Goal: Contribute content: Contribute content

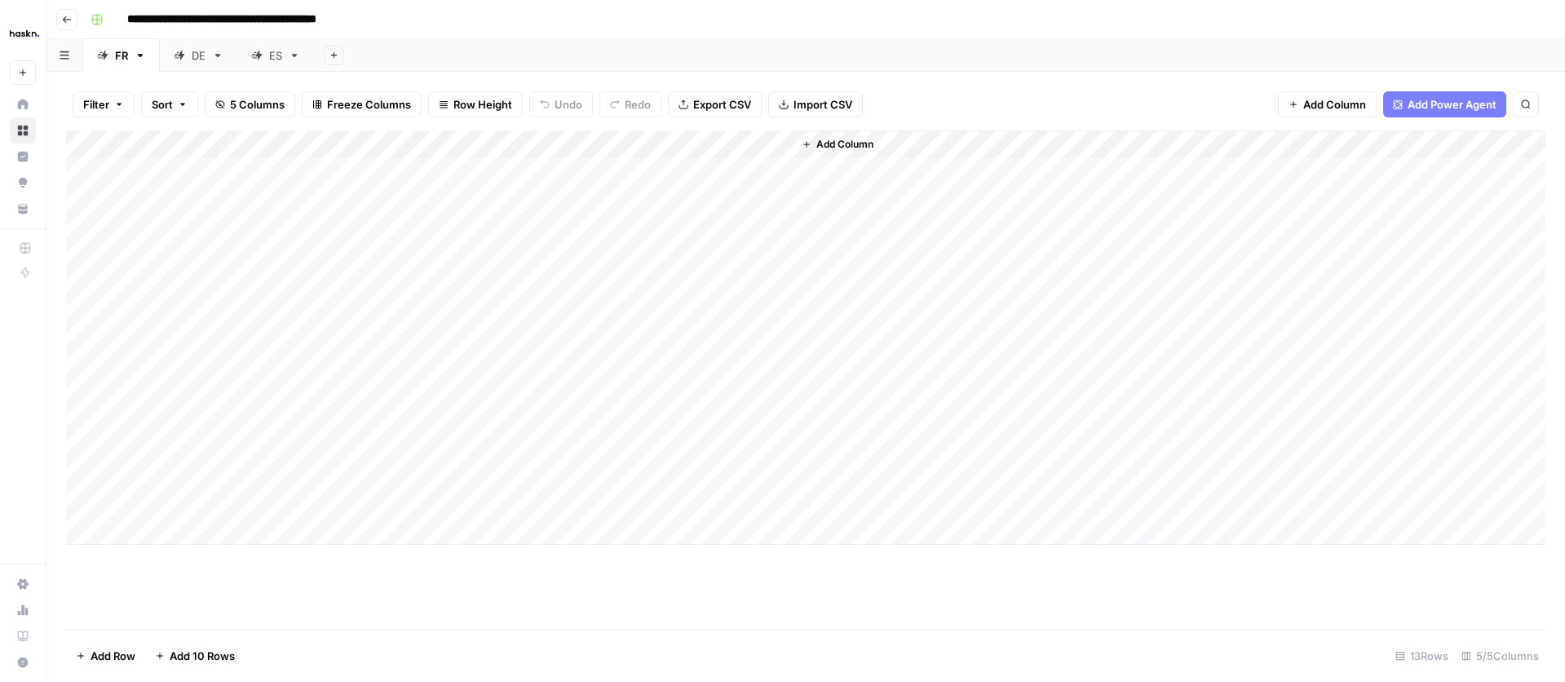
click at [776, 447] on div "Add Column" at bounding box center [805, 337] width 1479 height 414
click at [775, 472] on div "Add Column" at bounding box center [806, 337] width 1480 height 414
click at [631, 477] on div "Add Column" at bounding box center [806, 337] width 1480 height 414
click at [776, 502] on div "Add Column" at bounding box center [806, 337] width 1480 height 414
click at [181, 502] on div "Add Column" at bounding box center [806, 337] width 1480 height 414
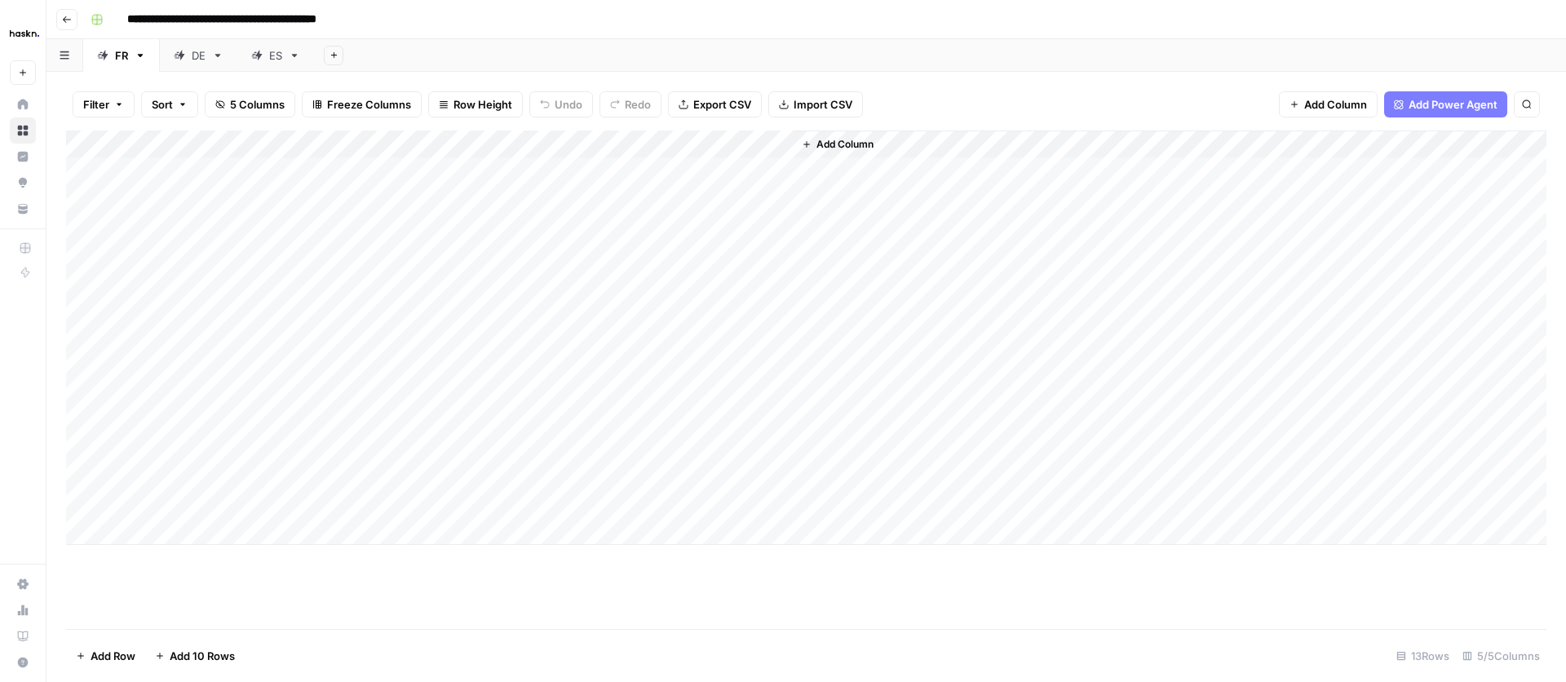
click at [181, 501] on div "Add Column" at bounding box center [806, 337] width 1480 height 414
type textarea "**"
click at [928, 442] on div "Add Column" at bounding box center [1170, 337] width 754 height 414
click at [785, 473] on div "Add Column" at bounding box center [806, 337] width 1480 height 414
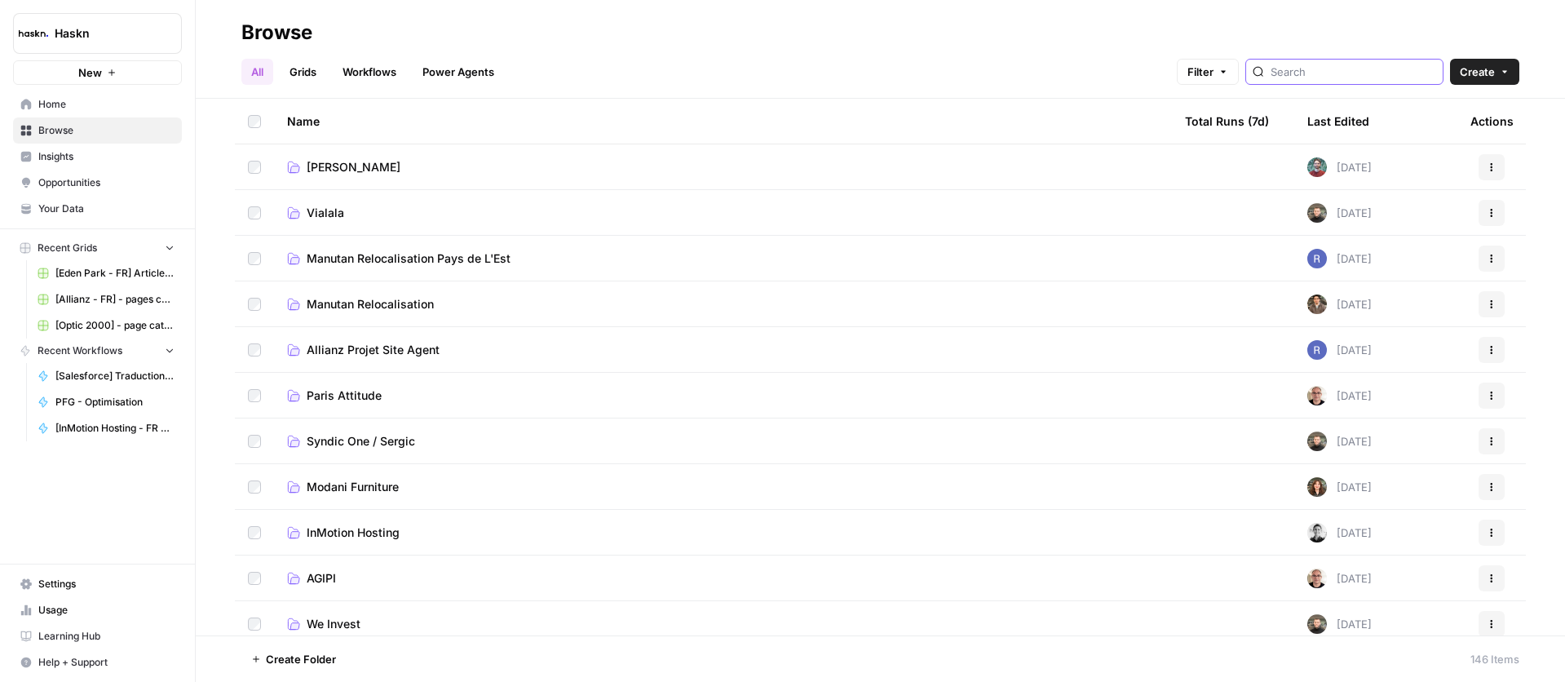
click at [1329, 77] on input "search" at bounding box center [1354, 72] width 166 height 16
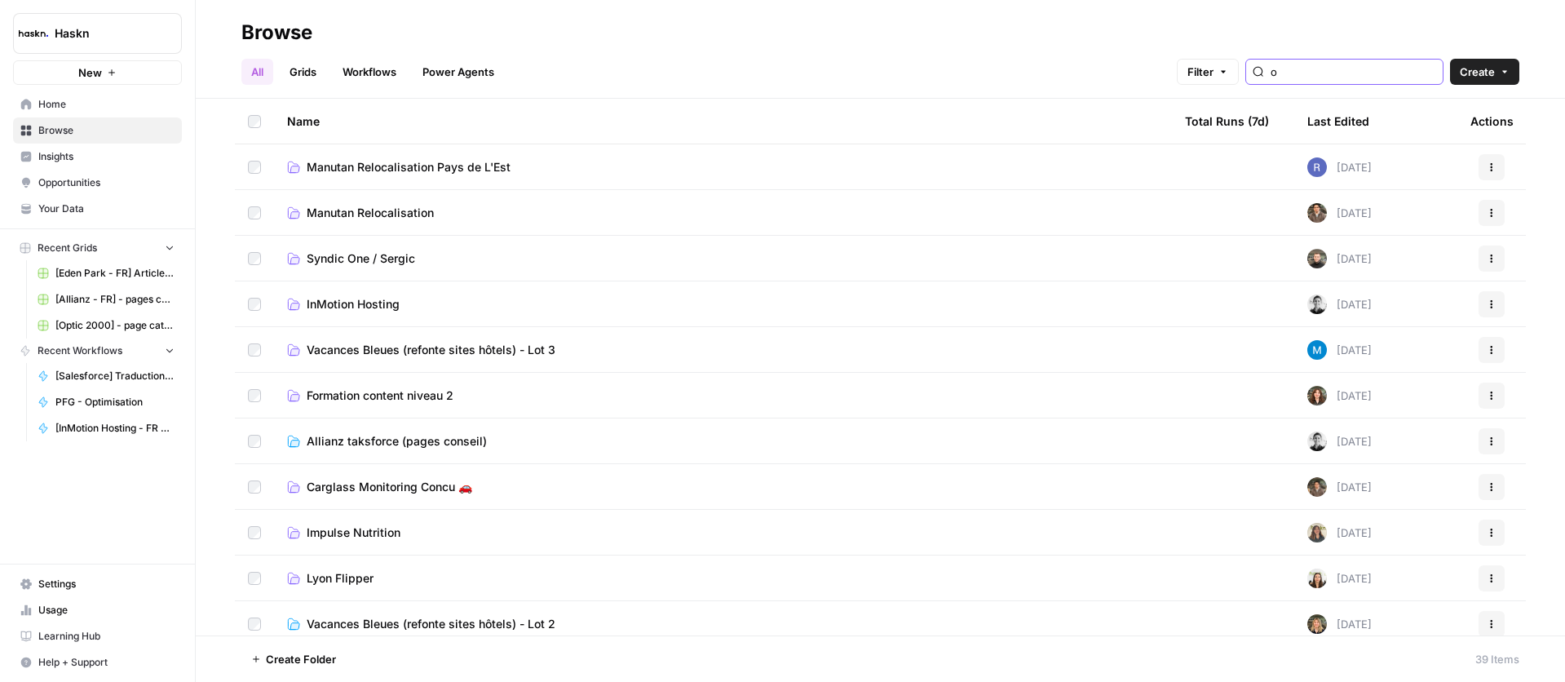
type input "o"
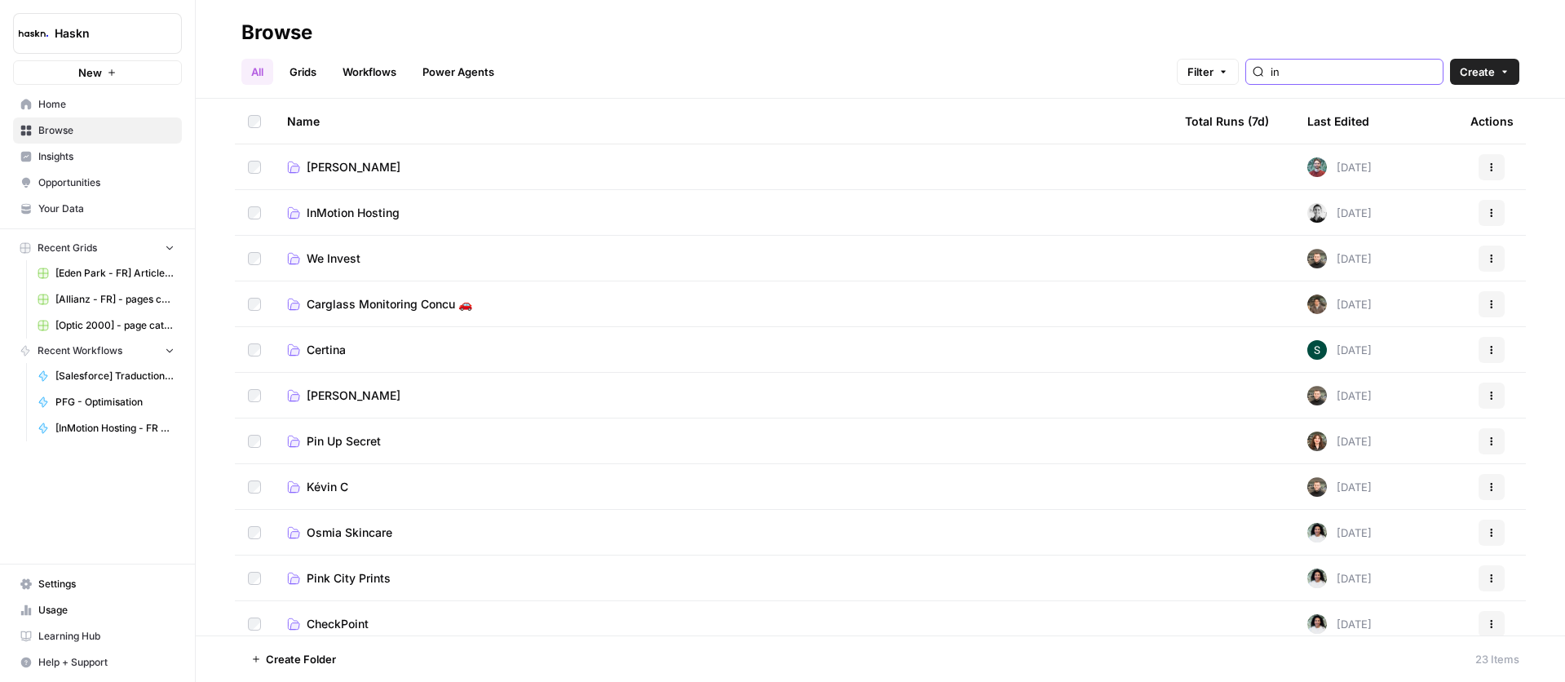
type input "in"
click at [363, 215] on span "InMotion Hosting" at bounding box center [353, 213] width 93 height 16
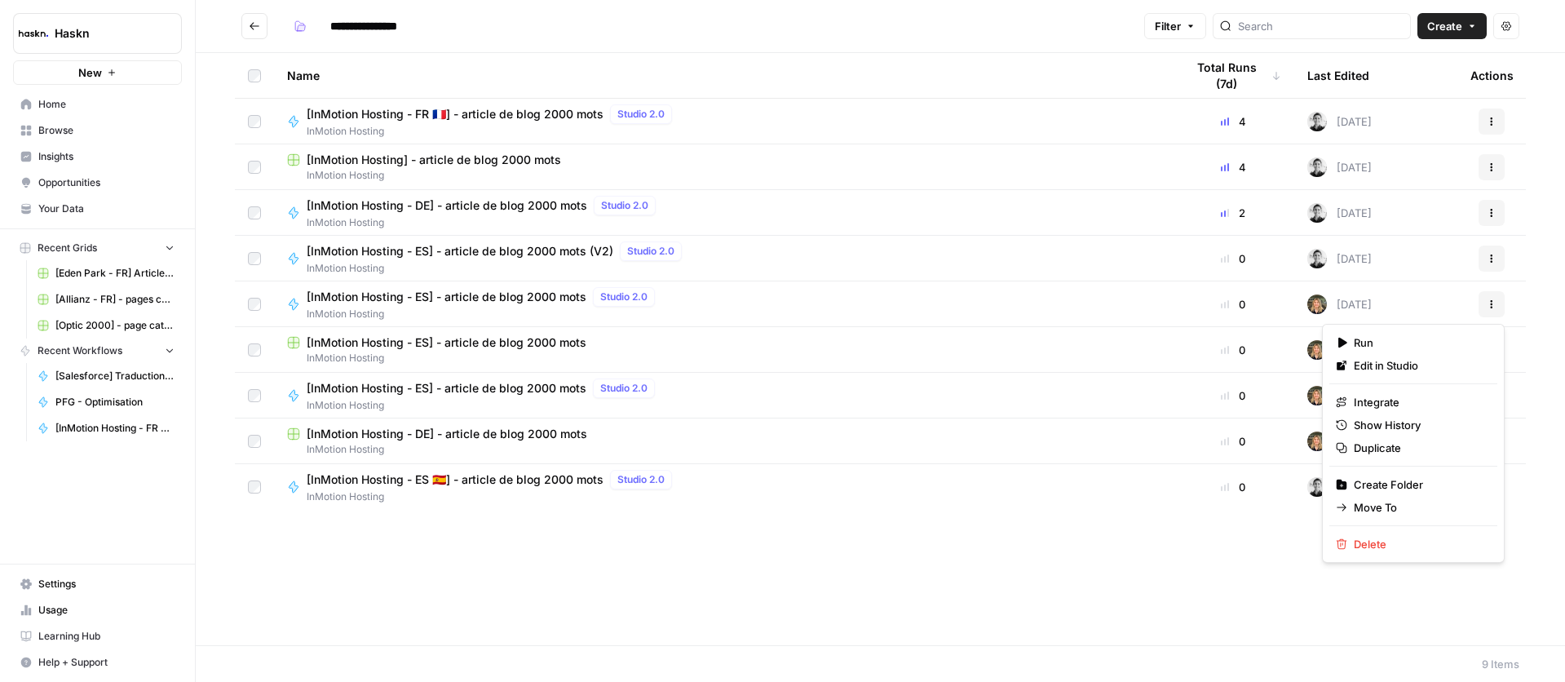
click at [1493, 303] on icon "button" at bounding box center [1492, 304] width 10 height 10
click at [1357, 549] on span "Delete" at bounding box center [1419, 544] width 130 height 16
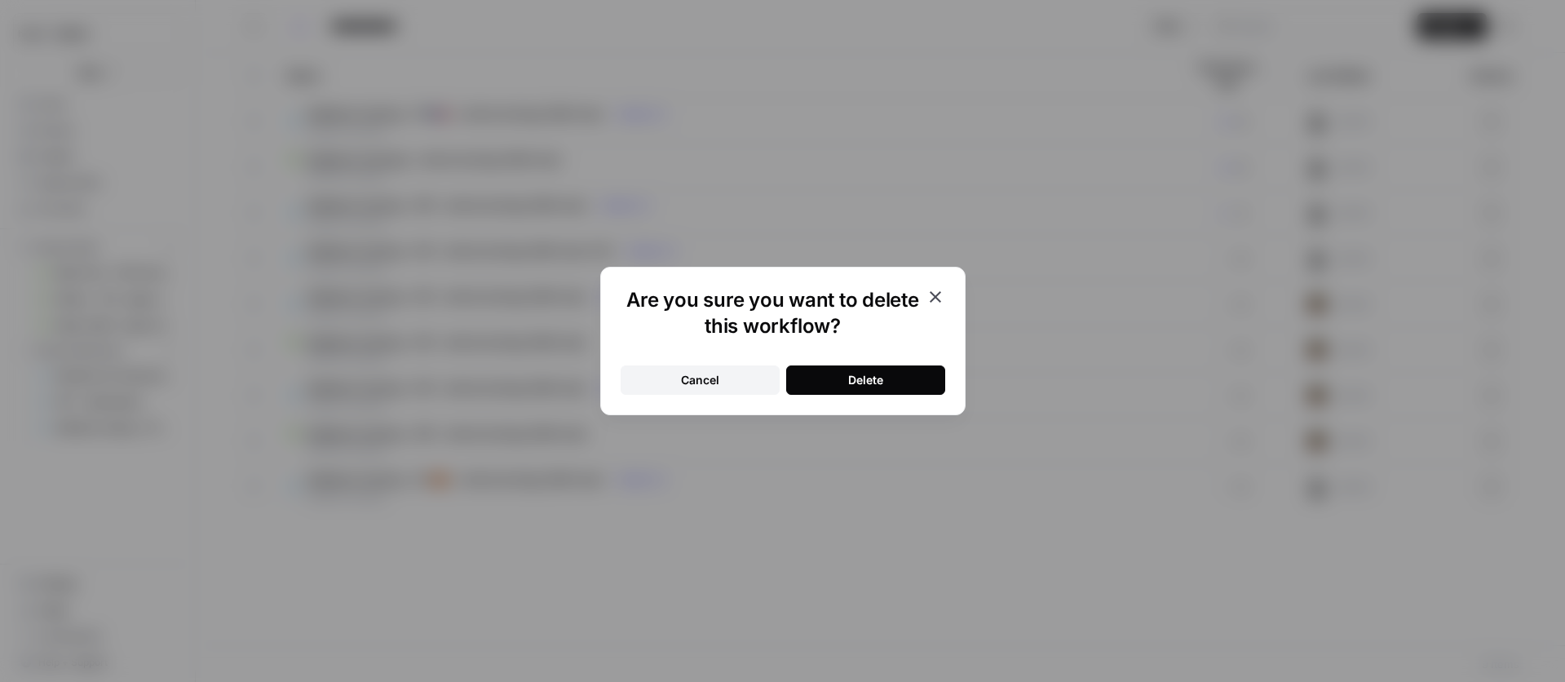
click at [906, 389] on button "Delete" at bounding box center [865, 379] width 159 height 29
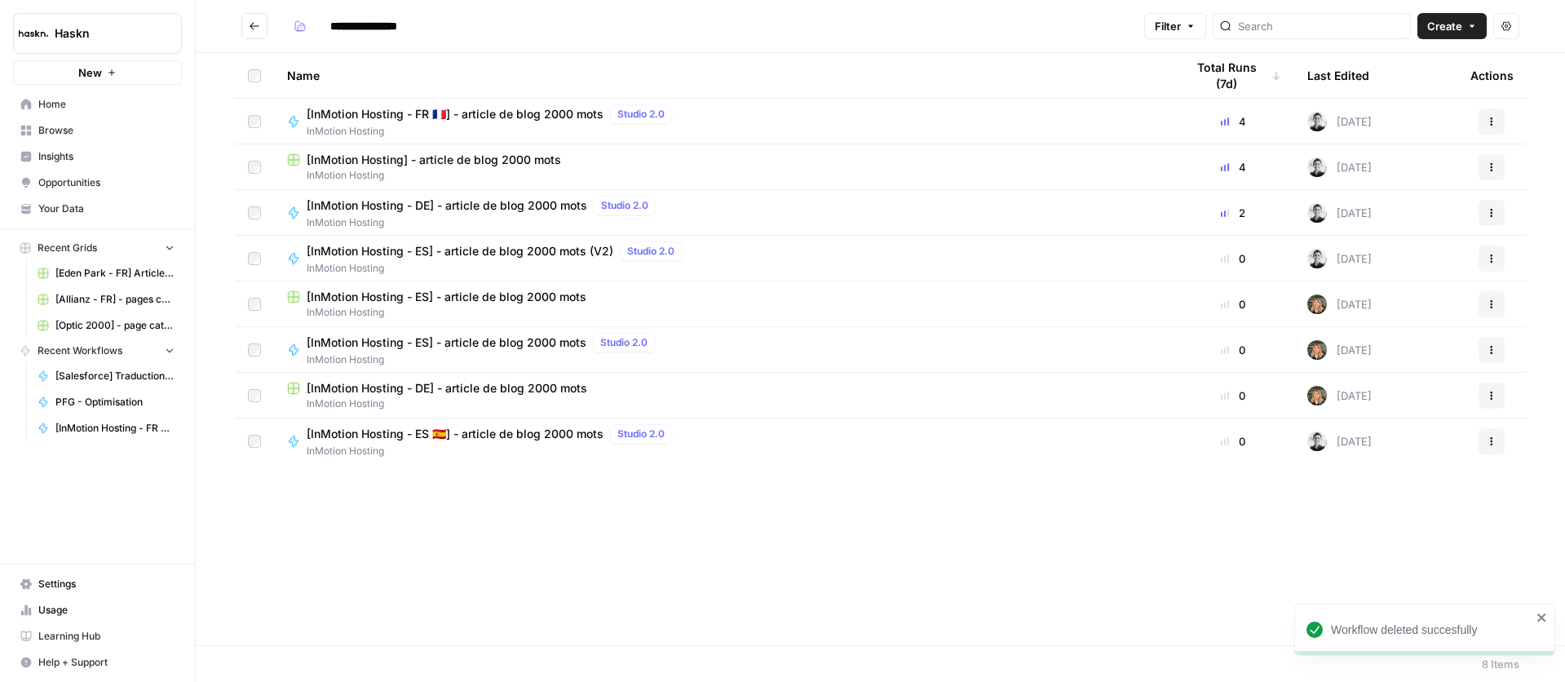
click at [1501, 261] on button "Actions" at bounding box center [1492, 258] width 26 height 26
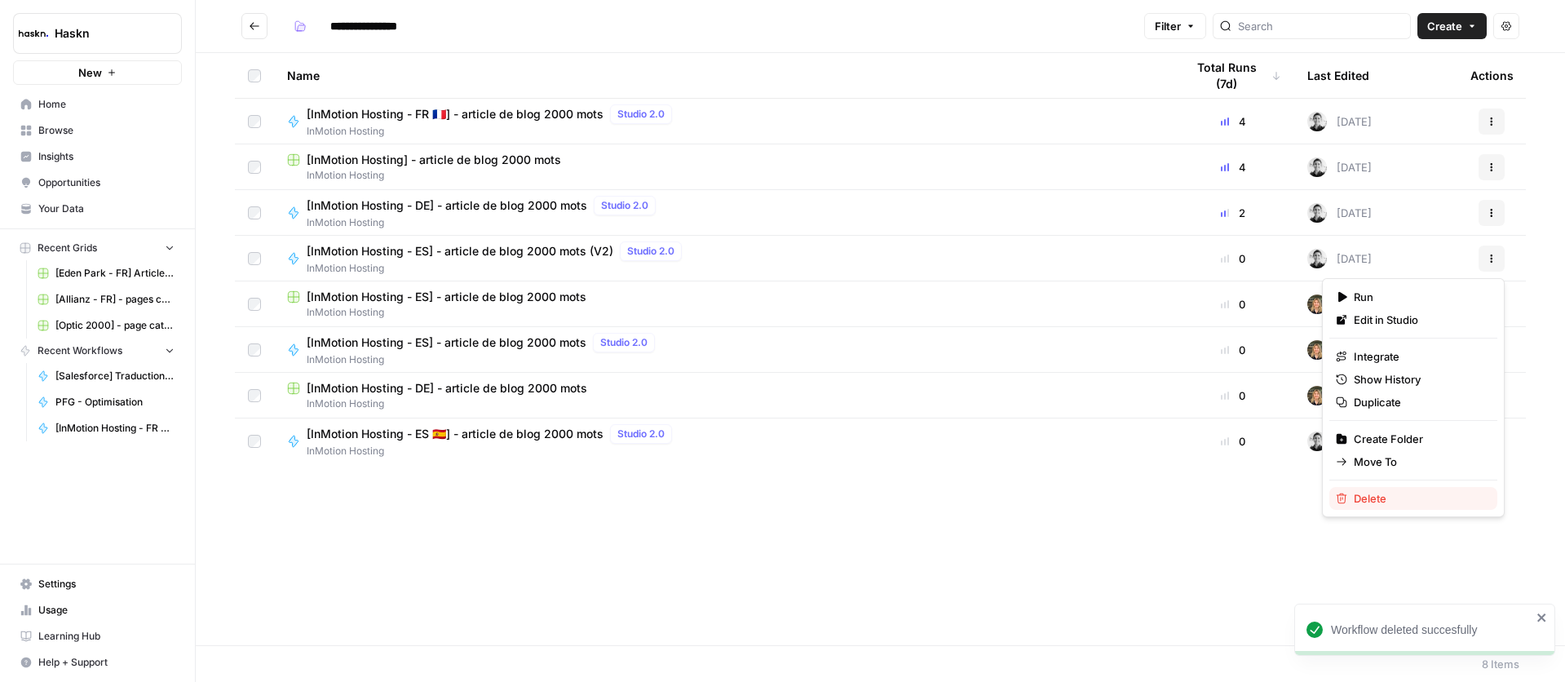
click at [1430, 497] on span "Delete" at bounding box center [1419, 498] width 130 height 16
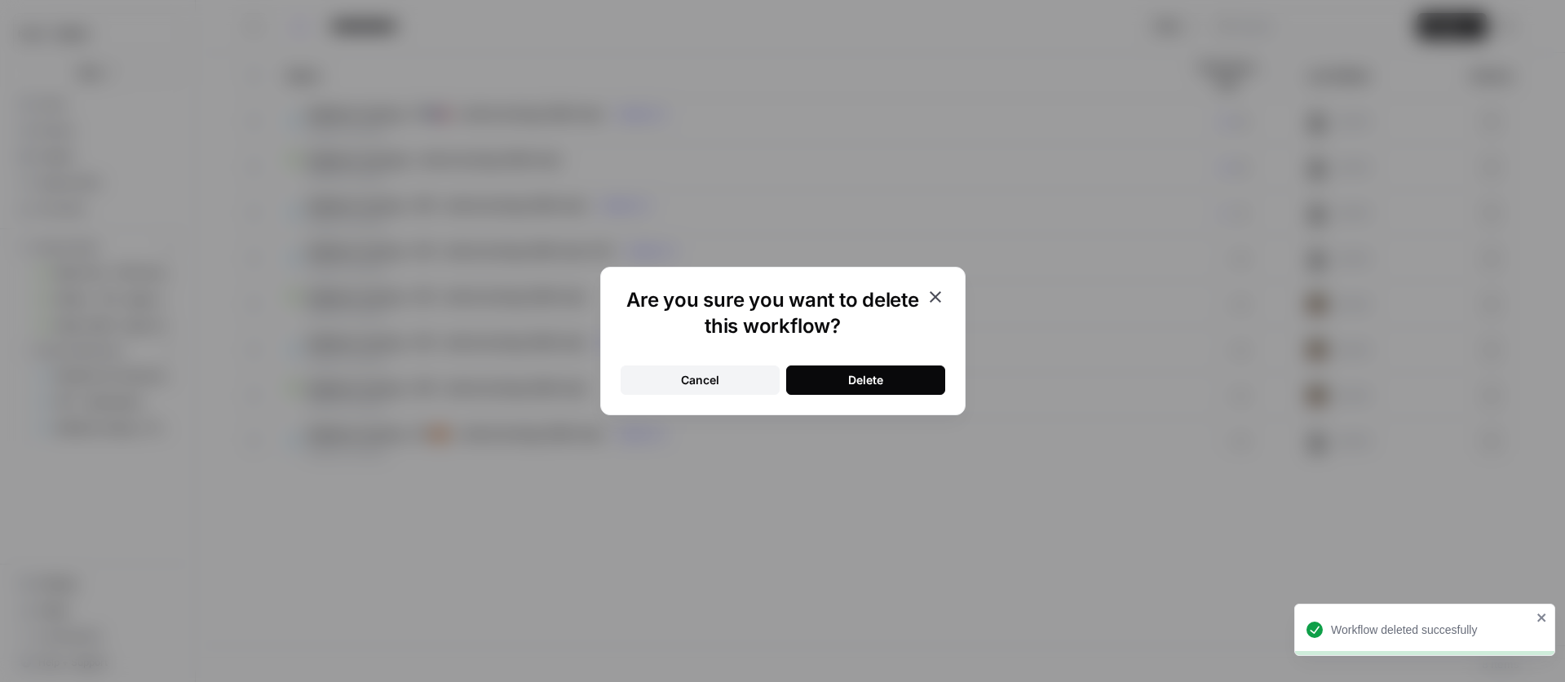
click at [864, 379] on div "Delete" at bounding box center [865, 380] width 35 height 16
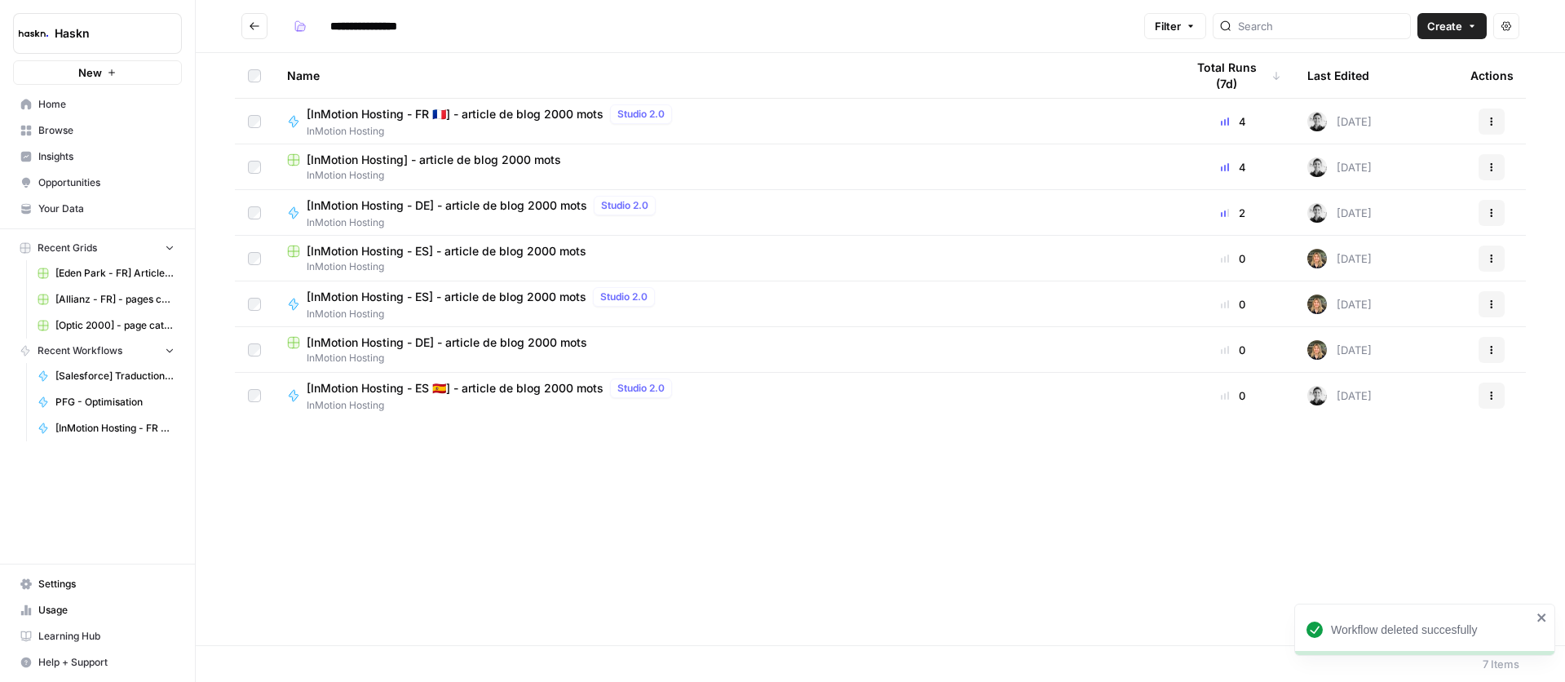
click at [505, 210] on span "[InMotion Hosting - DE] - article de blog 2000 mots" at bounding box center [447, 205] width 281 height 16
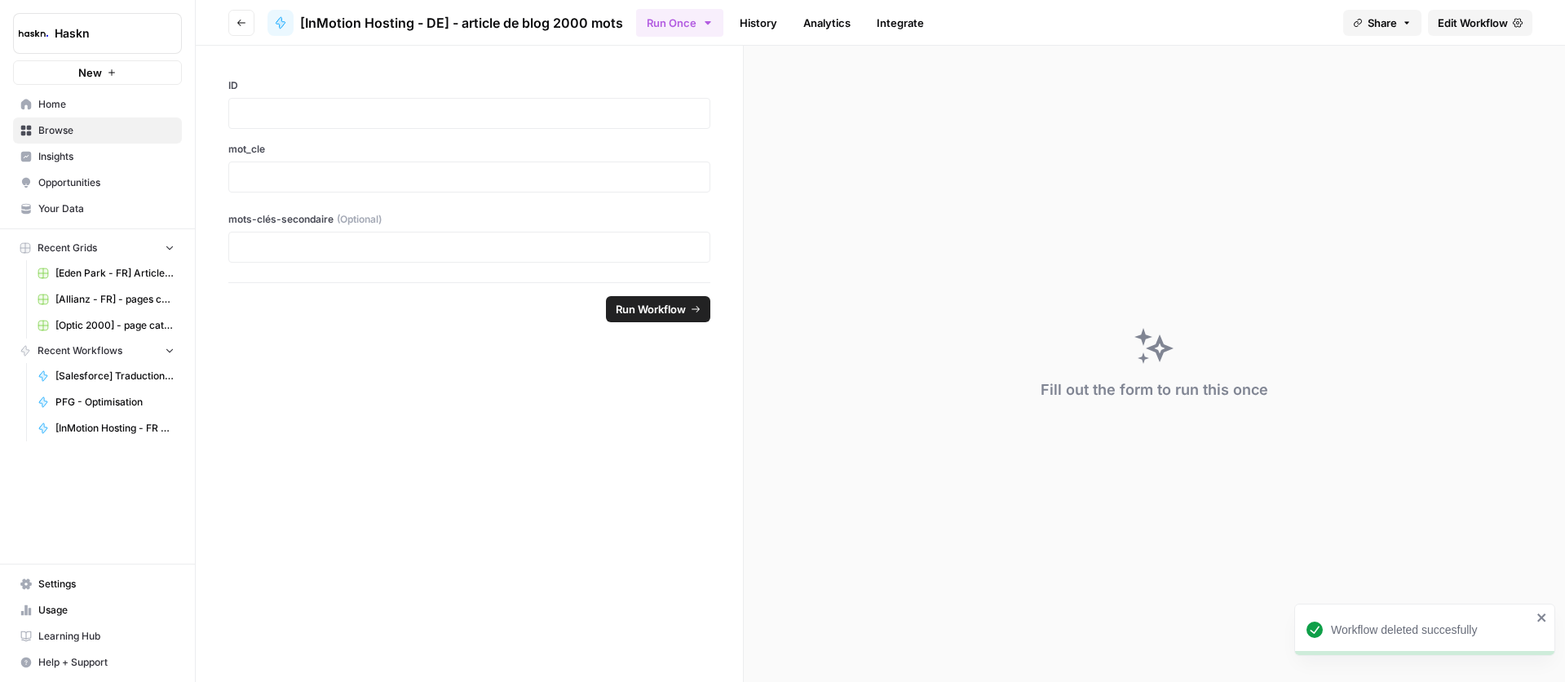
click at [1451, 35] on link "Edit Workflow" at bounding box center [1480, 23] width 104 height 26
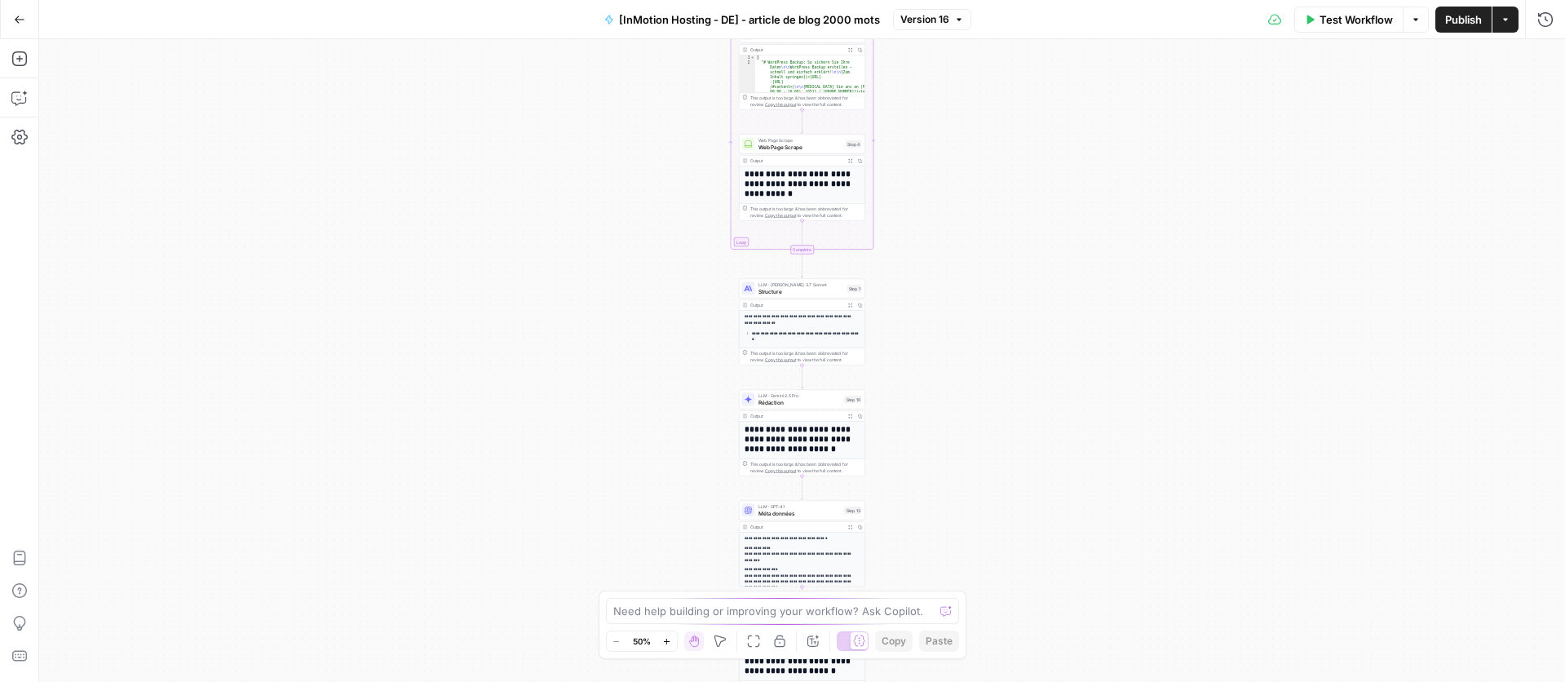
click at [938, 164] on div "Workflow Set Inputs Inputs Google Search Google Search Step 2 Output Expand Out…" at bounding box center [802, 360] width 1526 height 643
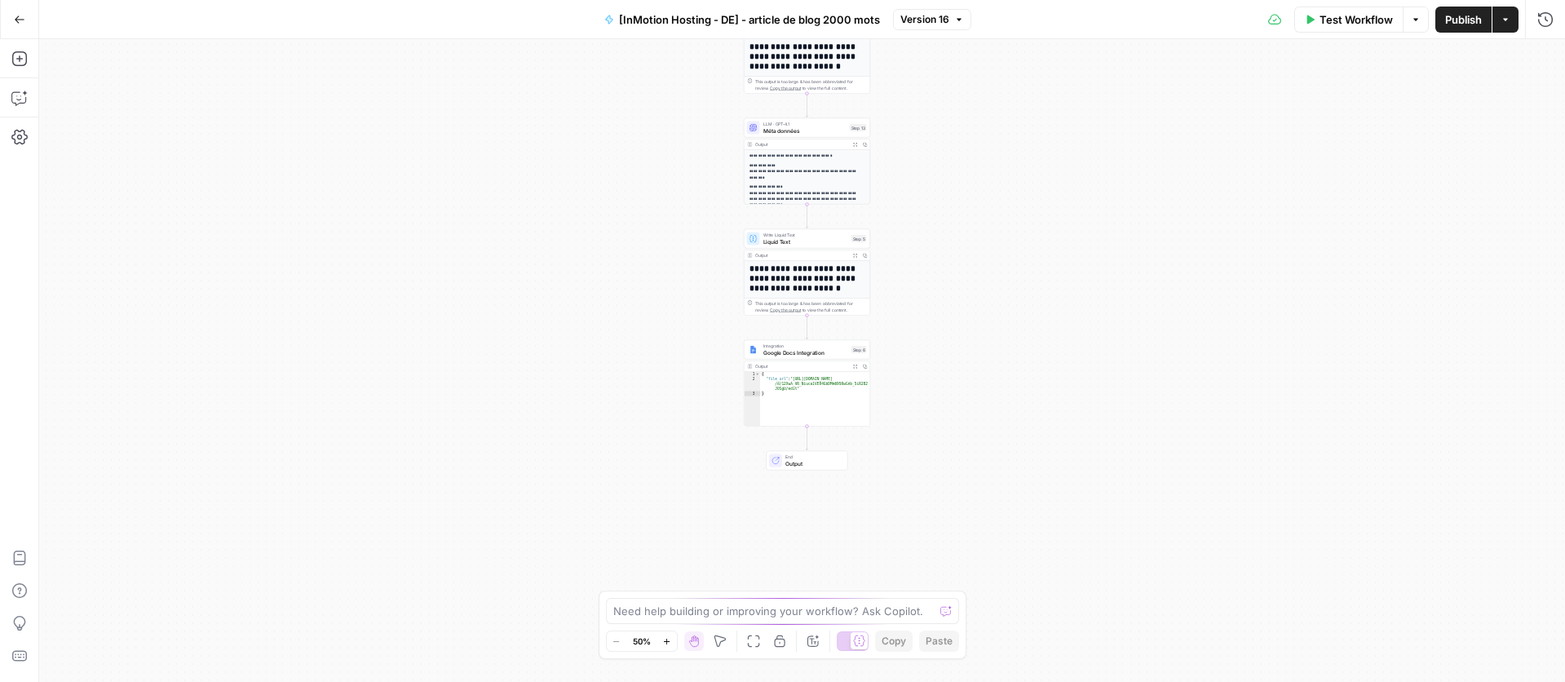
drag, startPoint x: 722, startPoint y: 302, endPoint x: 736, endPoint y: 228, distance: 74.7
click at [736, 228] on div "Workflow Set Inputs Inputs Google Search Google Search Step 2 Output Expand Out…" at bounding box center [802, 360] width 1526 height 643
click at [7, 18] on button "Go Back" at bounding box center [19, 19] width 29 height 29
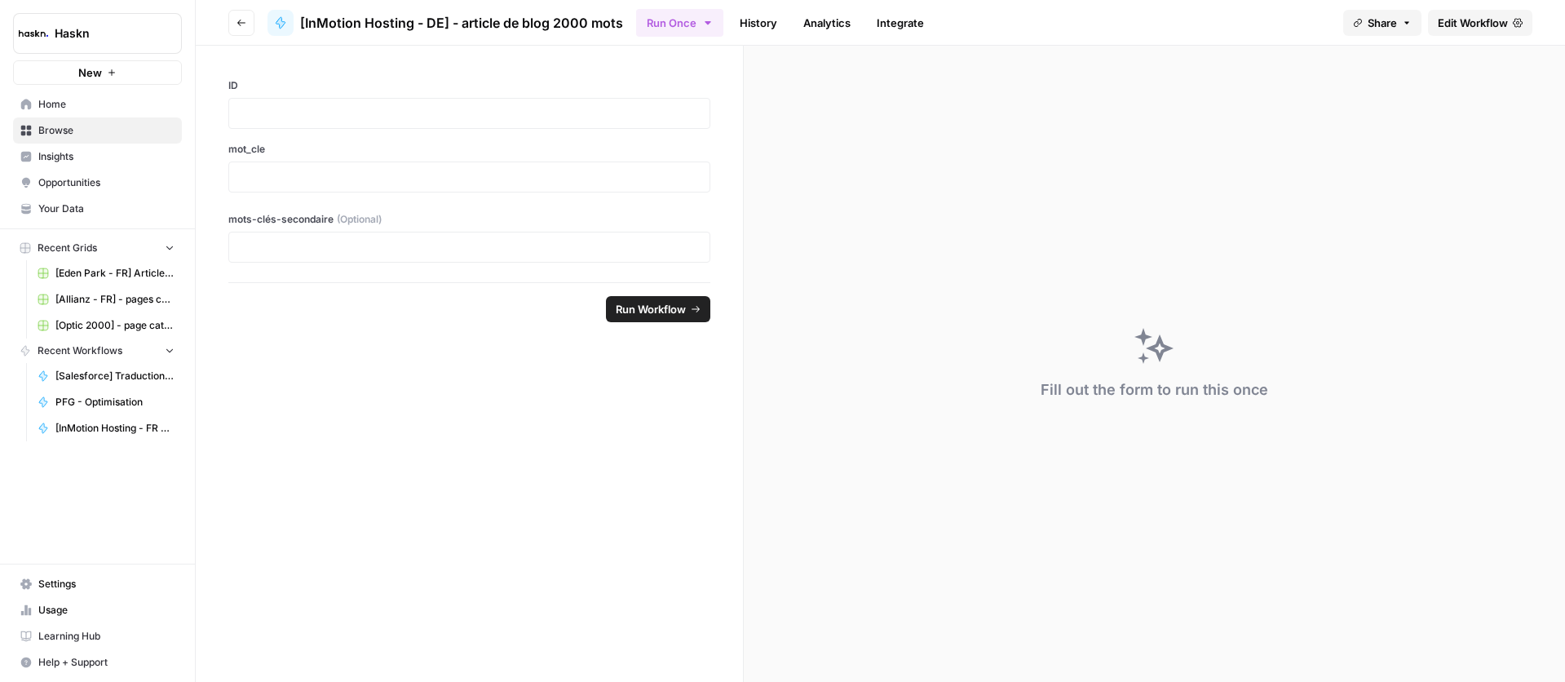
click at [245, 24] on icon "button" at bounding box center [242, 23] width 10 height 10
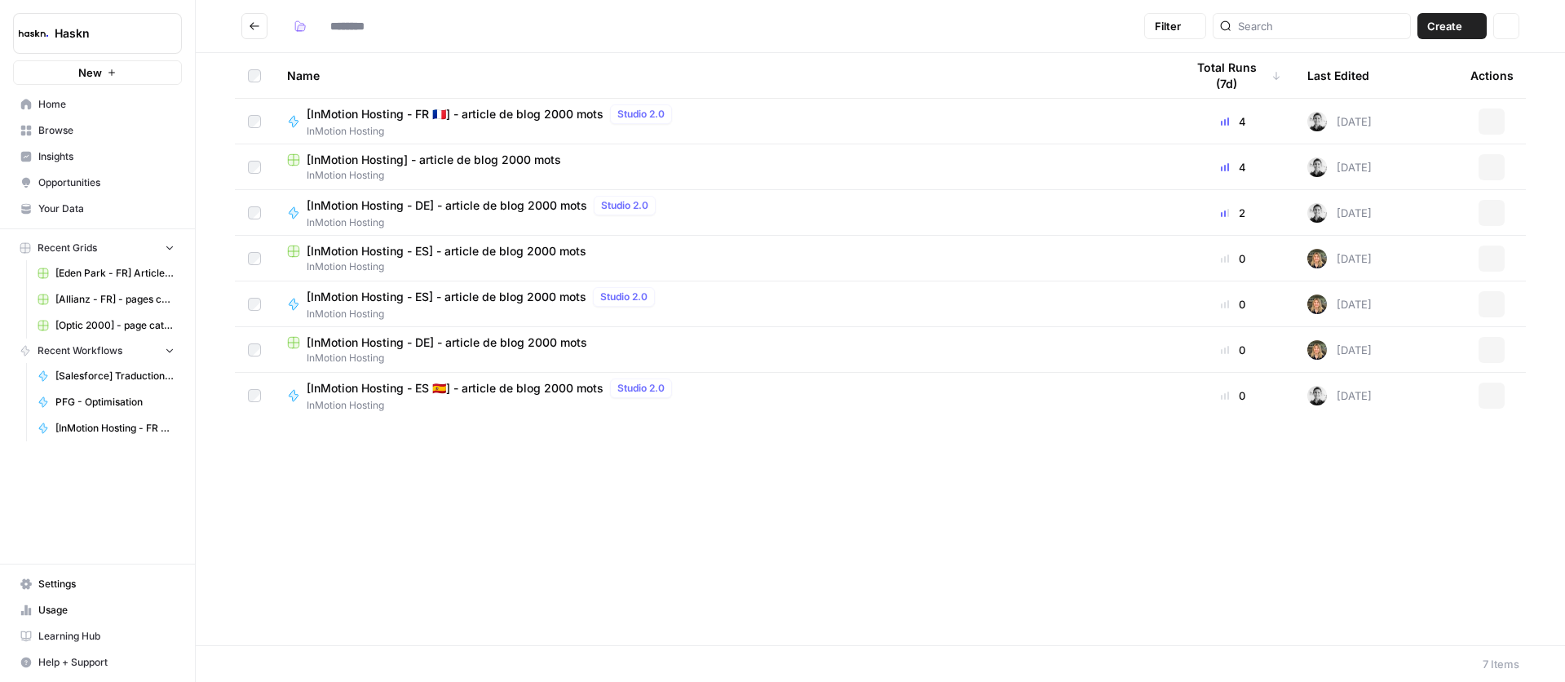
type input "**********"
click at [479, 108] on span "[InMotion Hosting - FR 🇫🇷] - article de blog 2000 mots" at bounding box center [455, 114] width 297 height 16
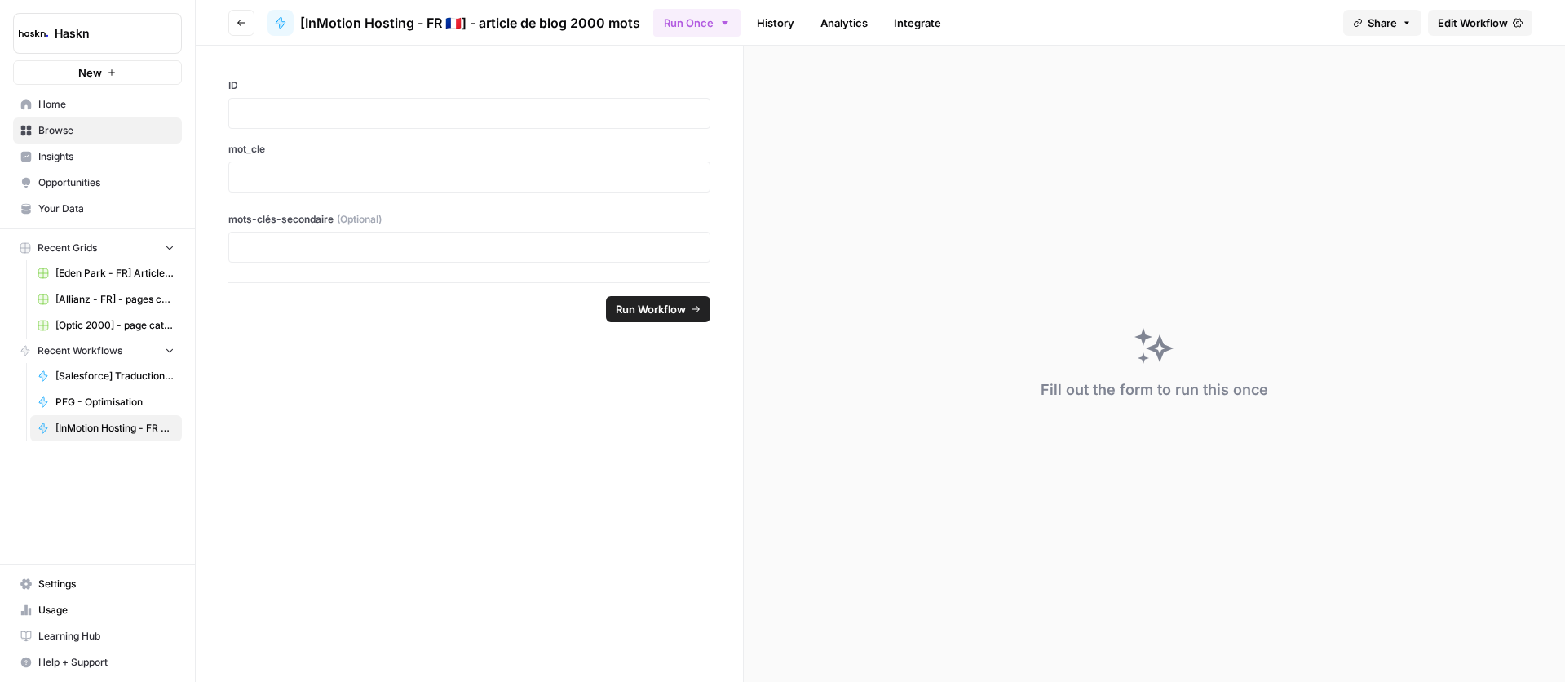
click at [1474, 21] on span "Edit Workflow" at bounding box center [1473, 23] width 70 height 16
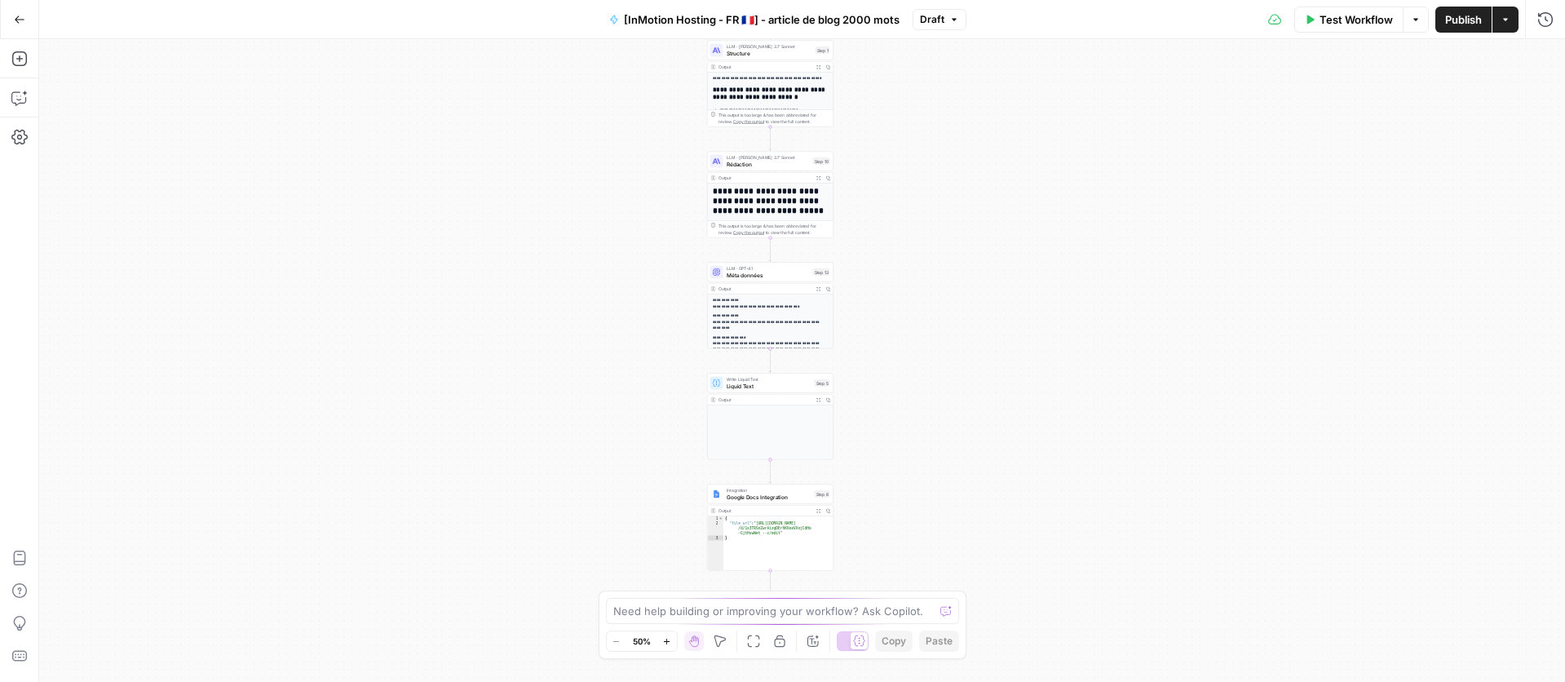
drag, startPoint x: 940, startPoint y: 379, endPoint x: 914, endPoint y: 168, distance: 212.8
click at [914, 167] on div "Workflow Set Inputs Inputs Google Search Google Search Step 2 Output Expand Out…" at bounding box center [802, 360] width 1526 height 643
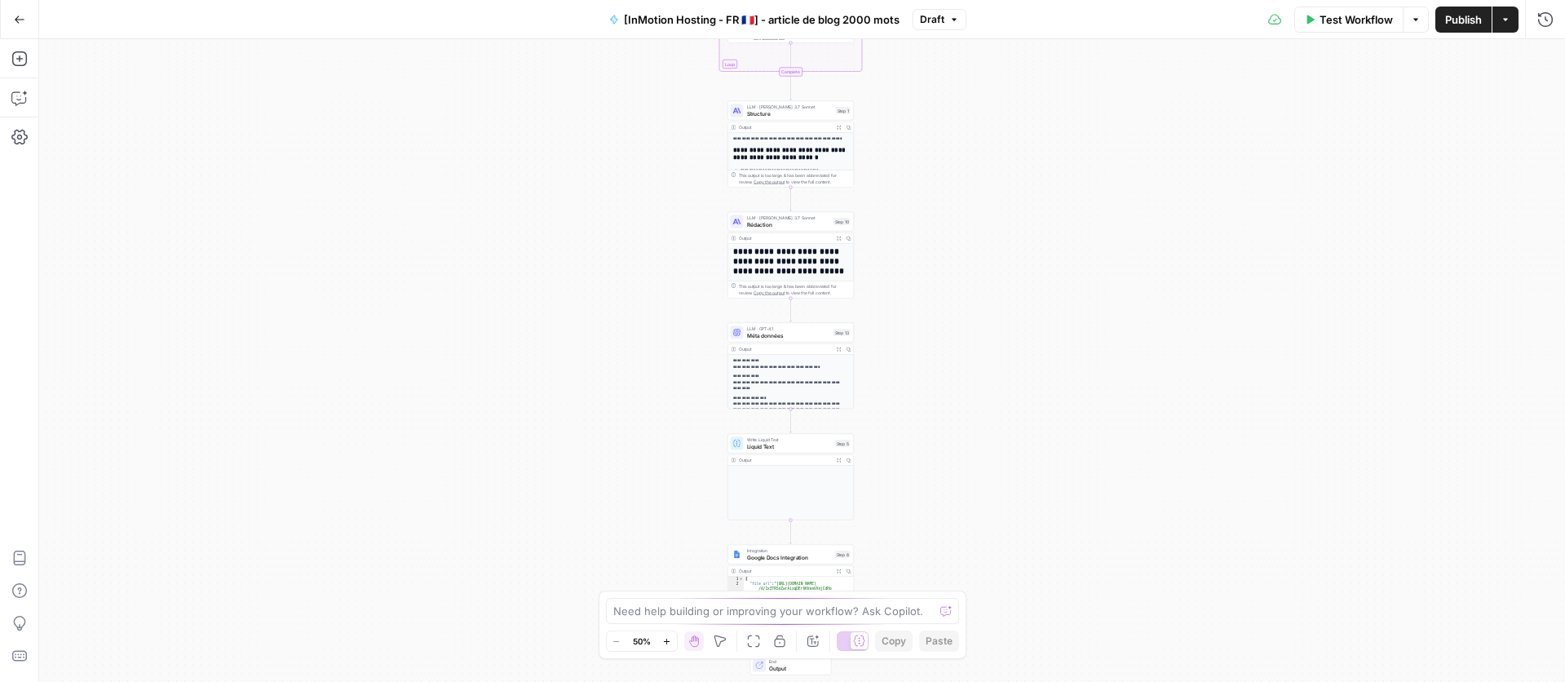
drag, startPoint x: 909, startPoint y: 331, endPoint x: 930, endPoint y: 391, distance: 63.7
click at [930, 391] on div "Workflow Set Inputs Inputs Google Search Google Search Step 2 Output Expand Out…" at bounding box center [802, 360] width 1526 height 643
click at [7, 20] on button "Go Back" at bounding box center [19, 19] width 29 height 29
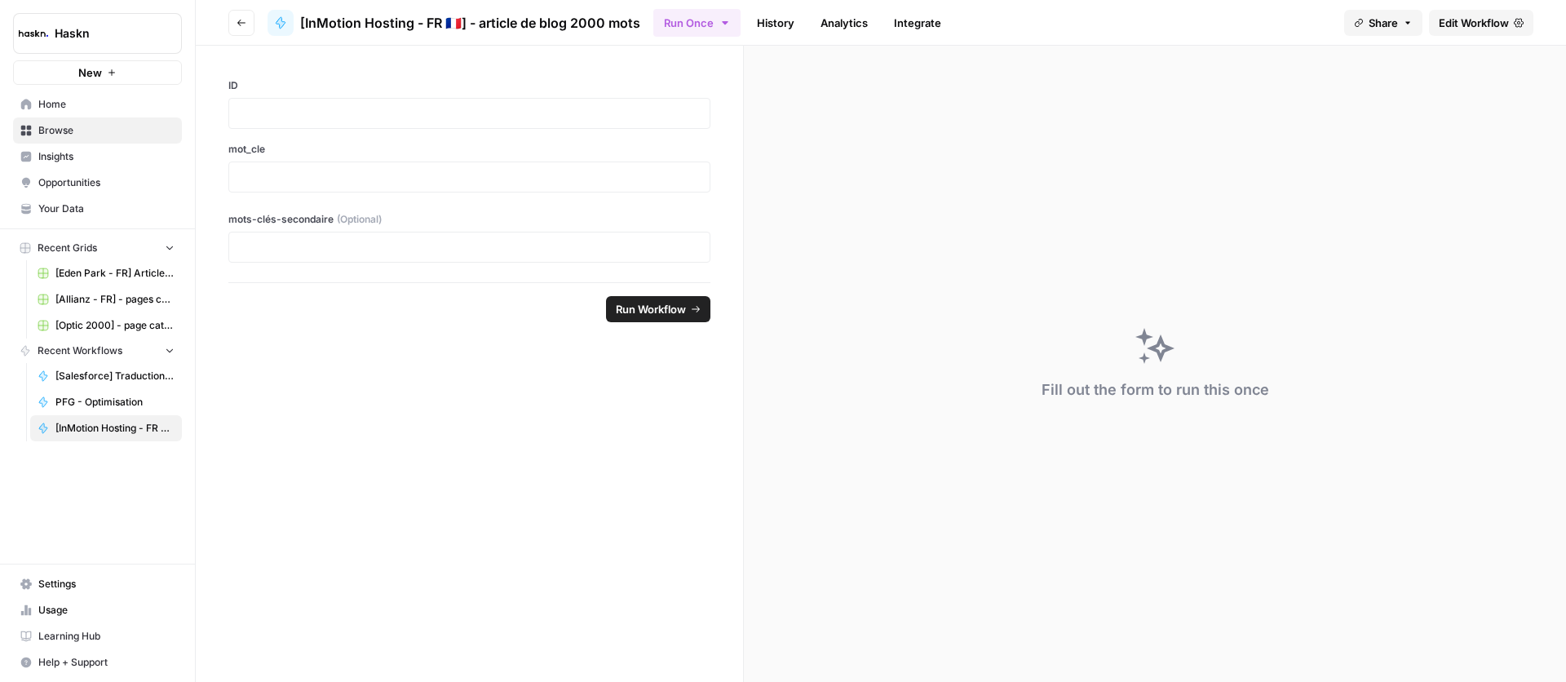
click at [239, 23] on icon "button" at bounding box center [242, 23] width 10 height 10
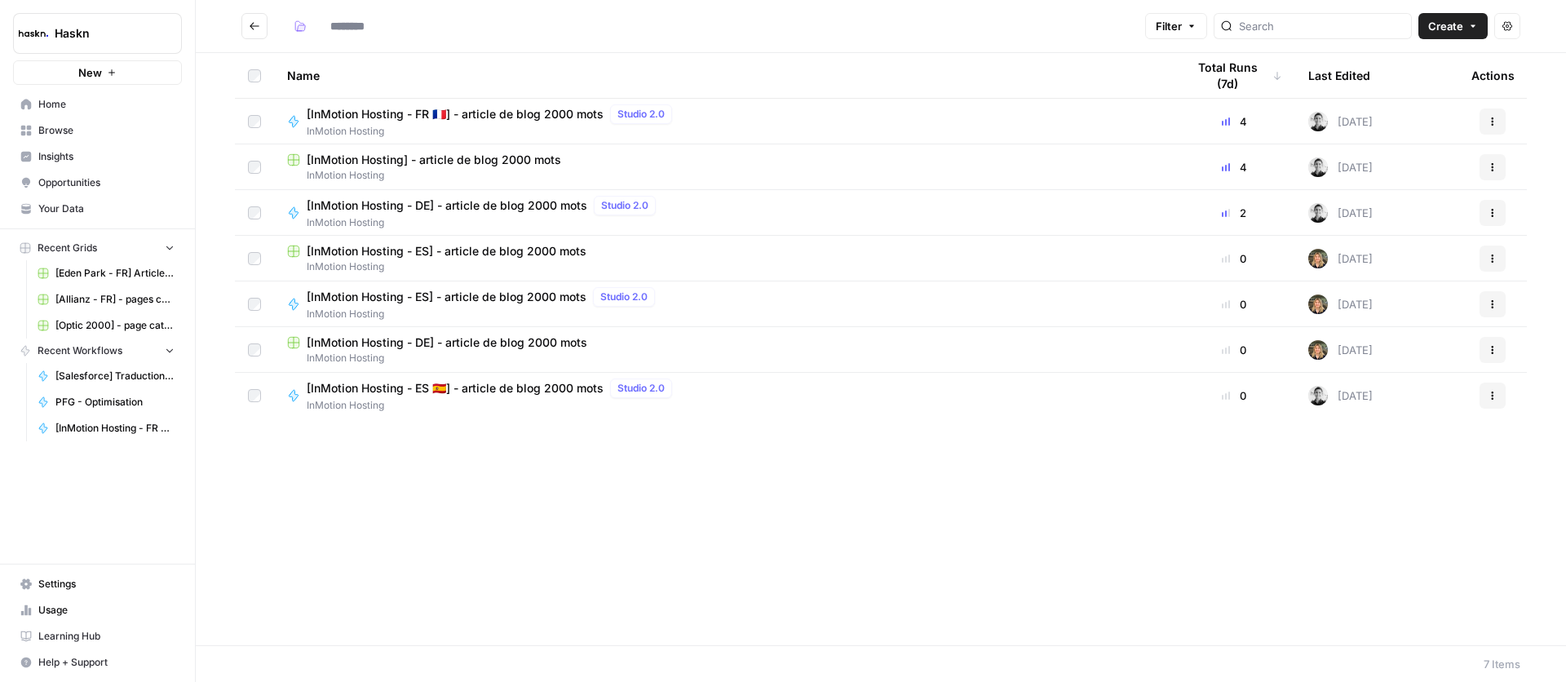
type input "**********"
click at [559, 384] on span "[InMotion Hosting - ES 🇪🇸] - article de blog 2000 mots" at bounding box center [455, 388] width 297 height 16
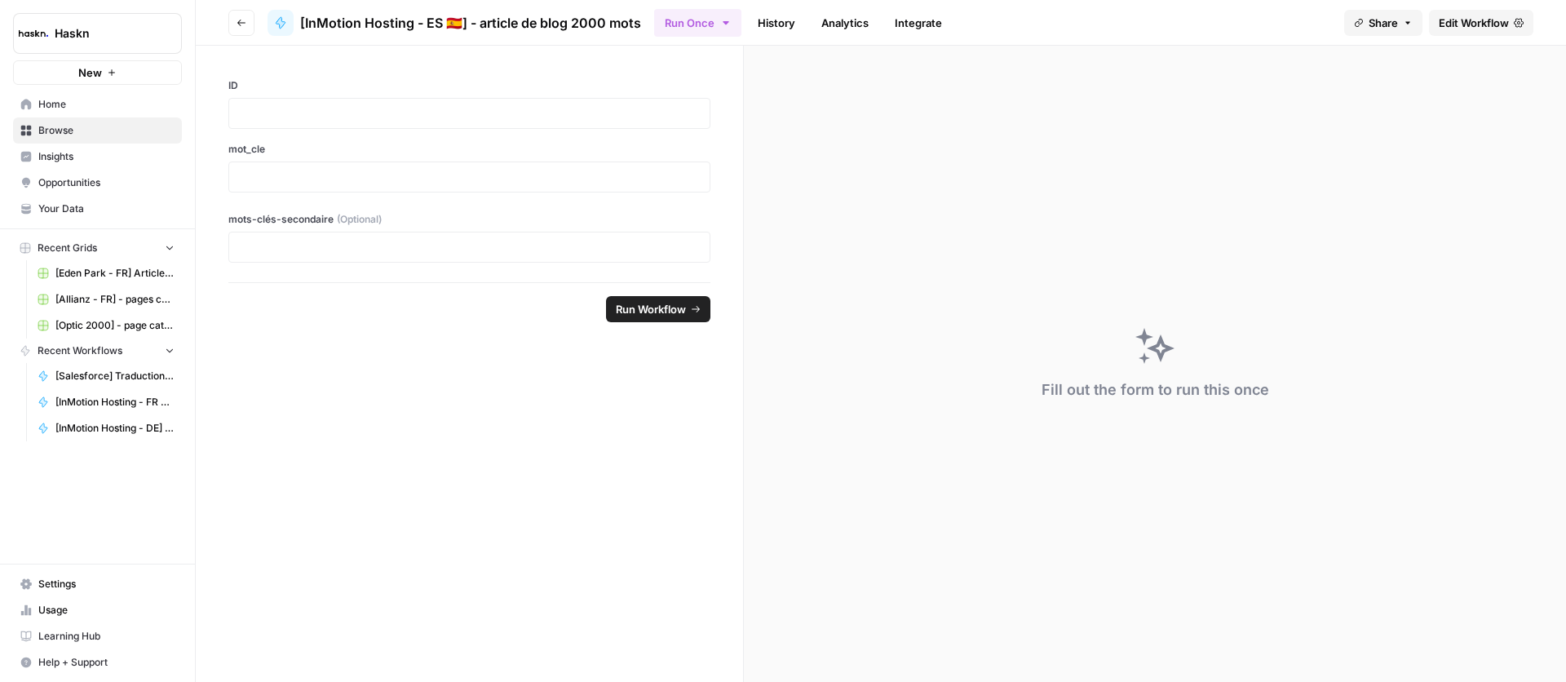
click at [1462, 32] on link "Edit Workflow" at bounding box center [1481, 23] width 104 height 26
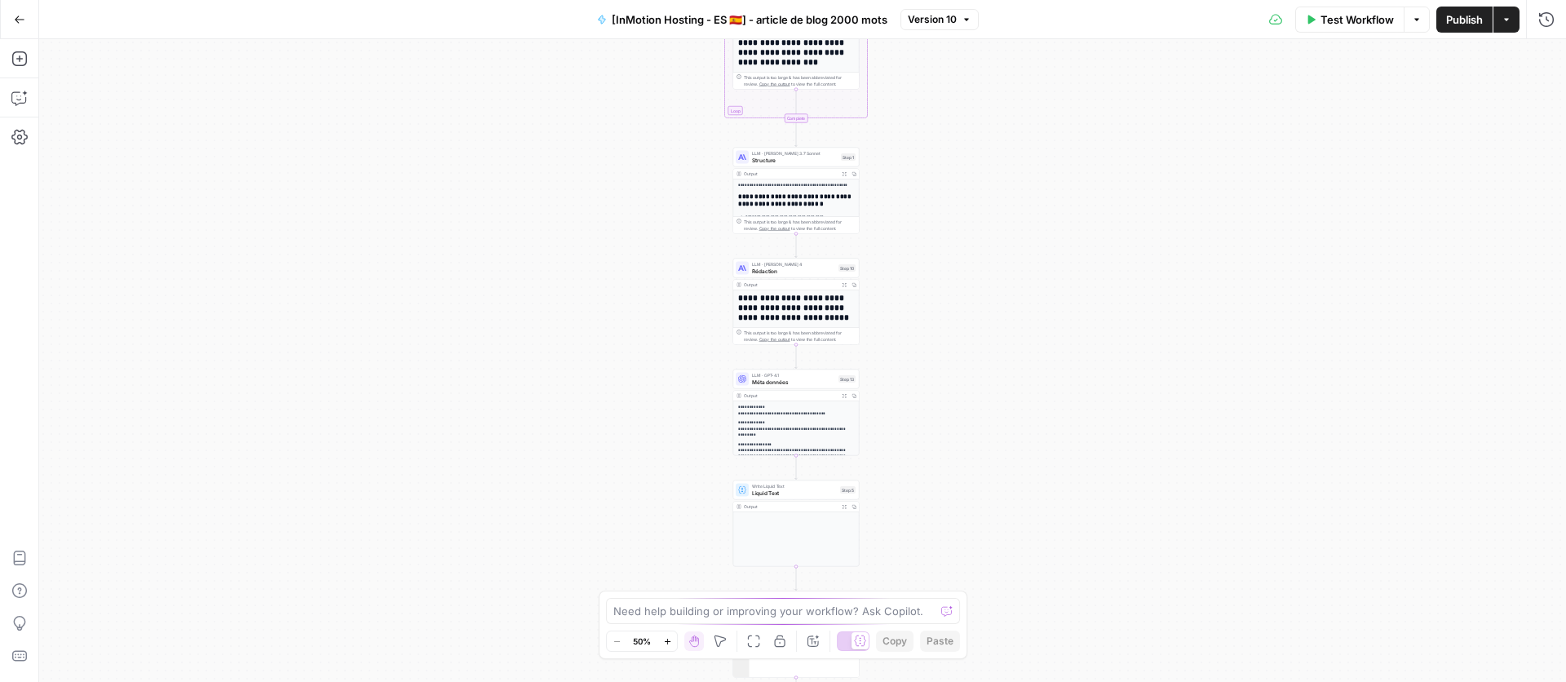
drag, startPoint x: 1009, startPoint y: 312, endPoint x: 1014, endPoint y: 228, distance: 84.1
click at [1004, 185] on div "Workflow Set Inputs Inputs Google Search Google Search Step 2 Output Expand Out…" at bounding box center [802, 360] width 1527 height 643
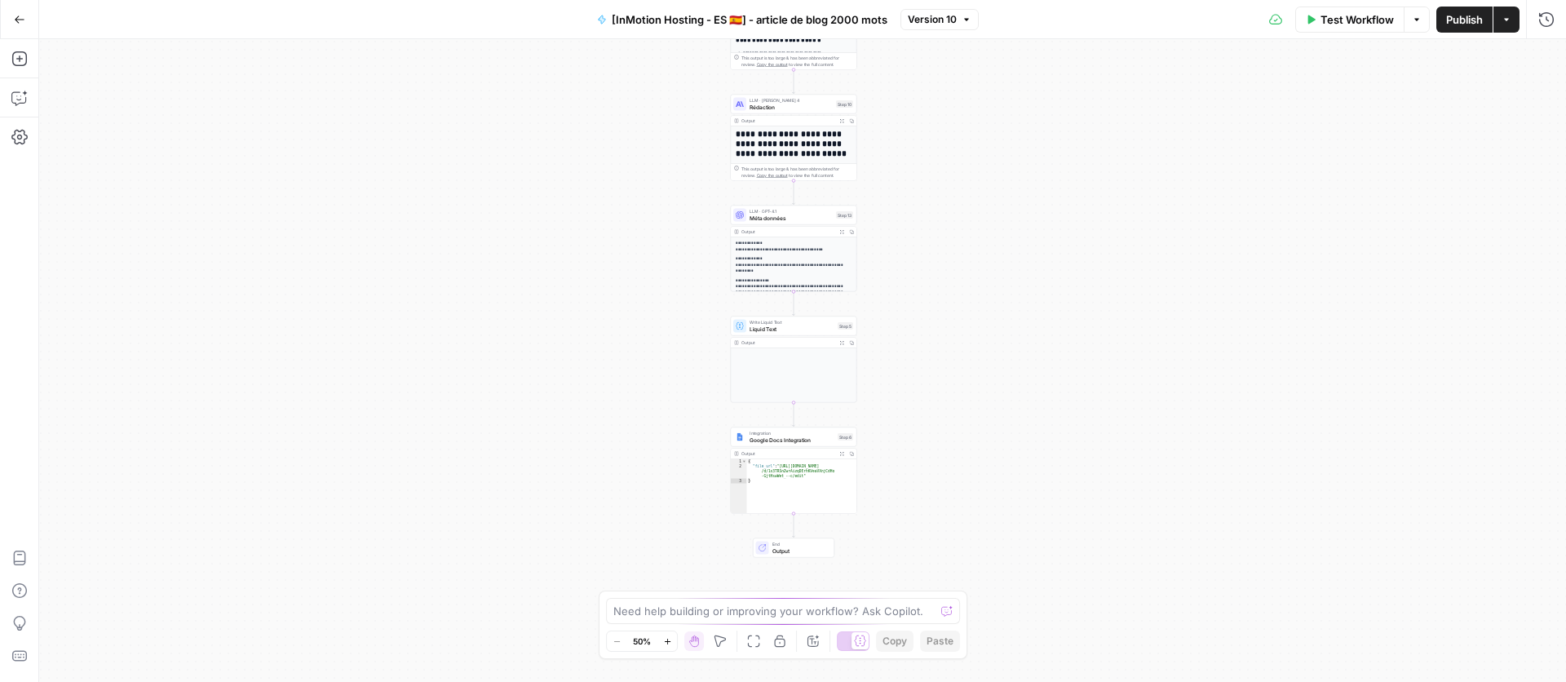
drag, startPoint x: 1011, startPoint y: 382, endPoint x: 1008, endPoint y: 245, distance: 137.9
click at [1009, 243] on div "Workflow Set Inputs Inputs Google Search Google Search Step 2 Output Expand Out…" at bounding box center [802, 360] width 1527 height 643
click at [799, 109] on span "Rédaction" at bounding box center [791, 108] width 83 height 8
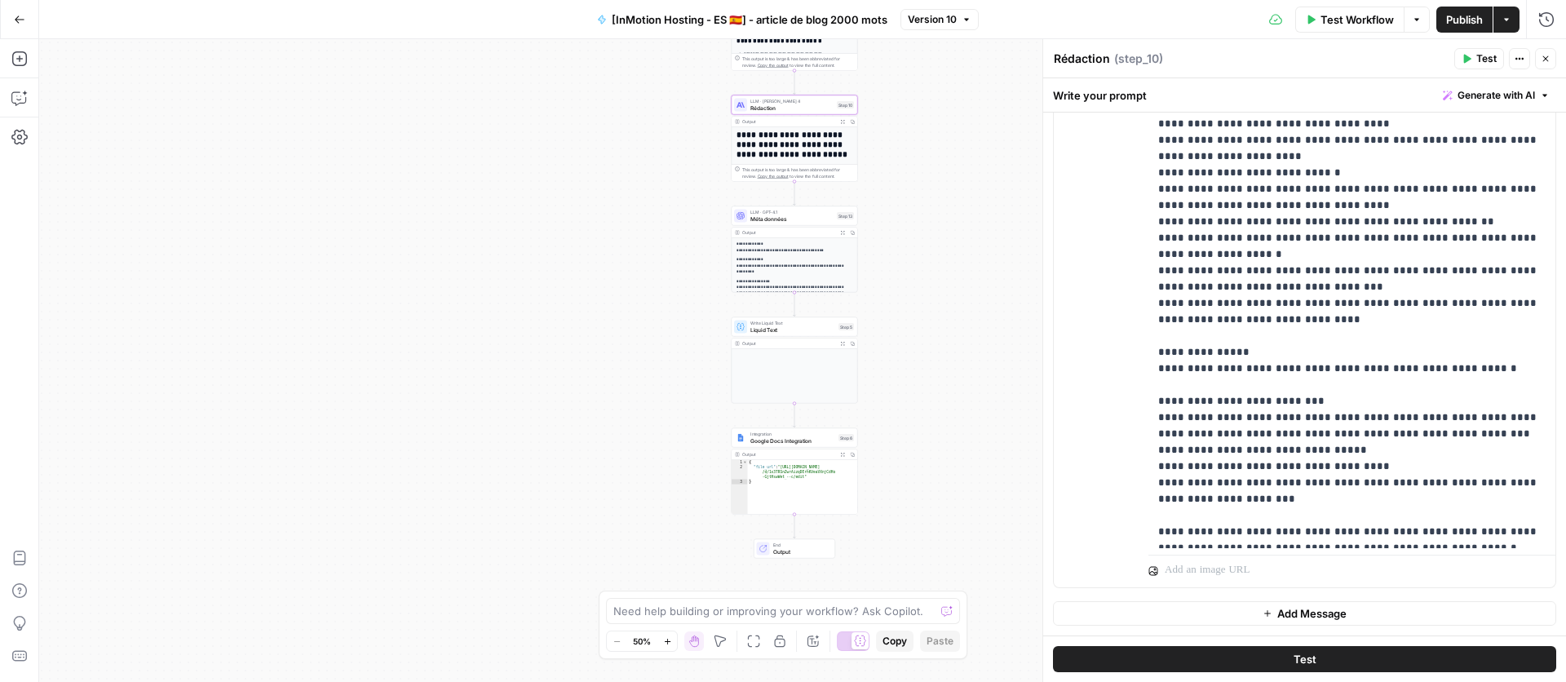
scroll to position [630, 0]
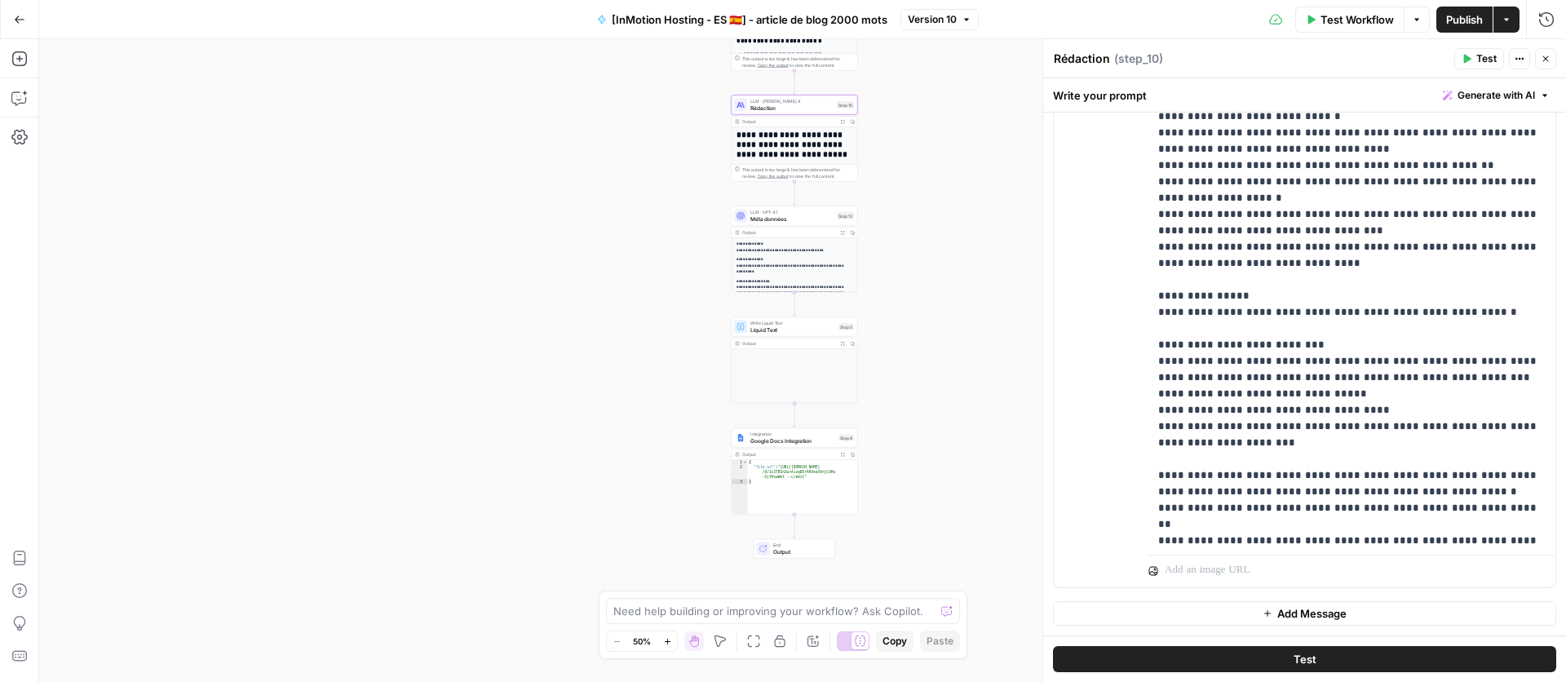
drag, startPoint x: 1142, startPoint y: 290, endPoint x: 1289, endPoint y: 296, distance: 146.9
click at [1289, 296] on div "**********" at bounding box center [1305, 234] width 502 height 703
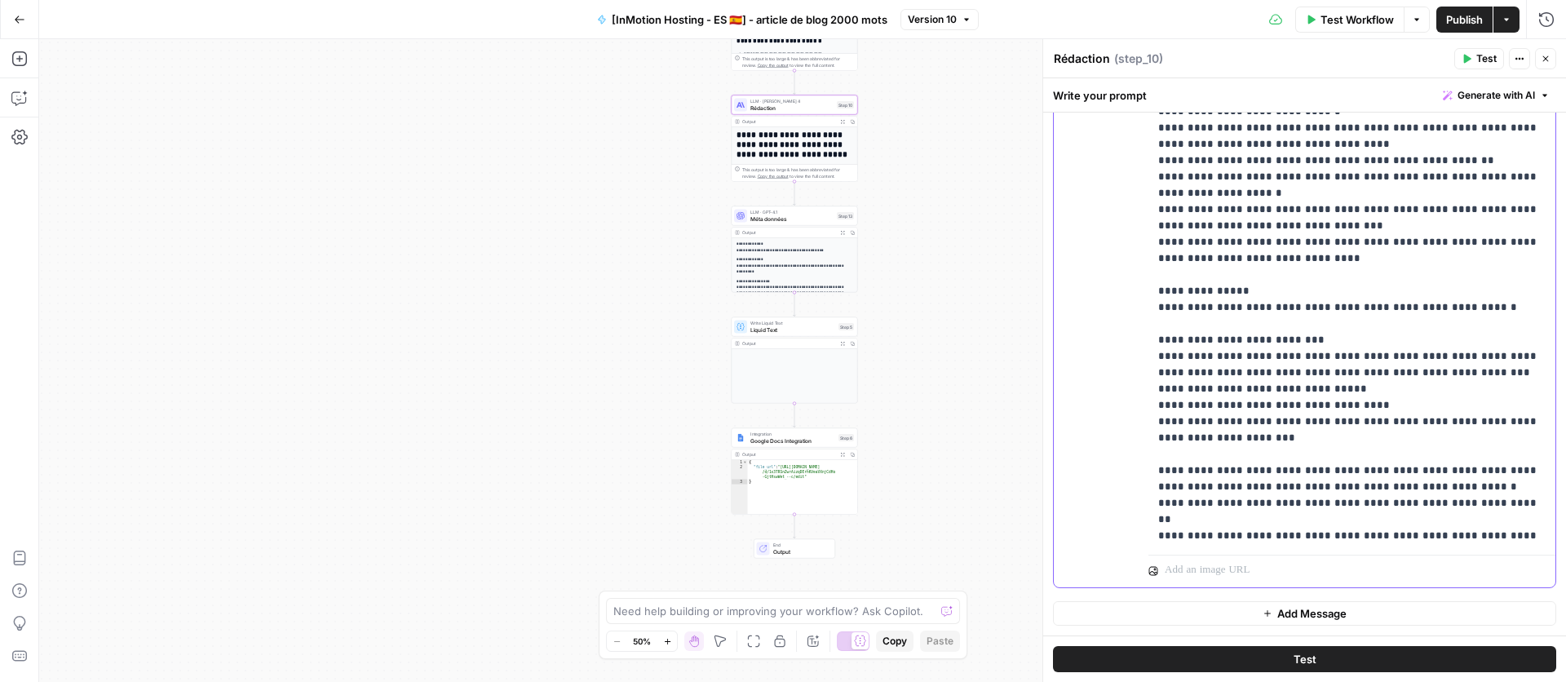
scroll to position [636, 0]
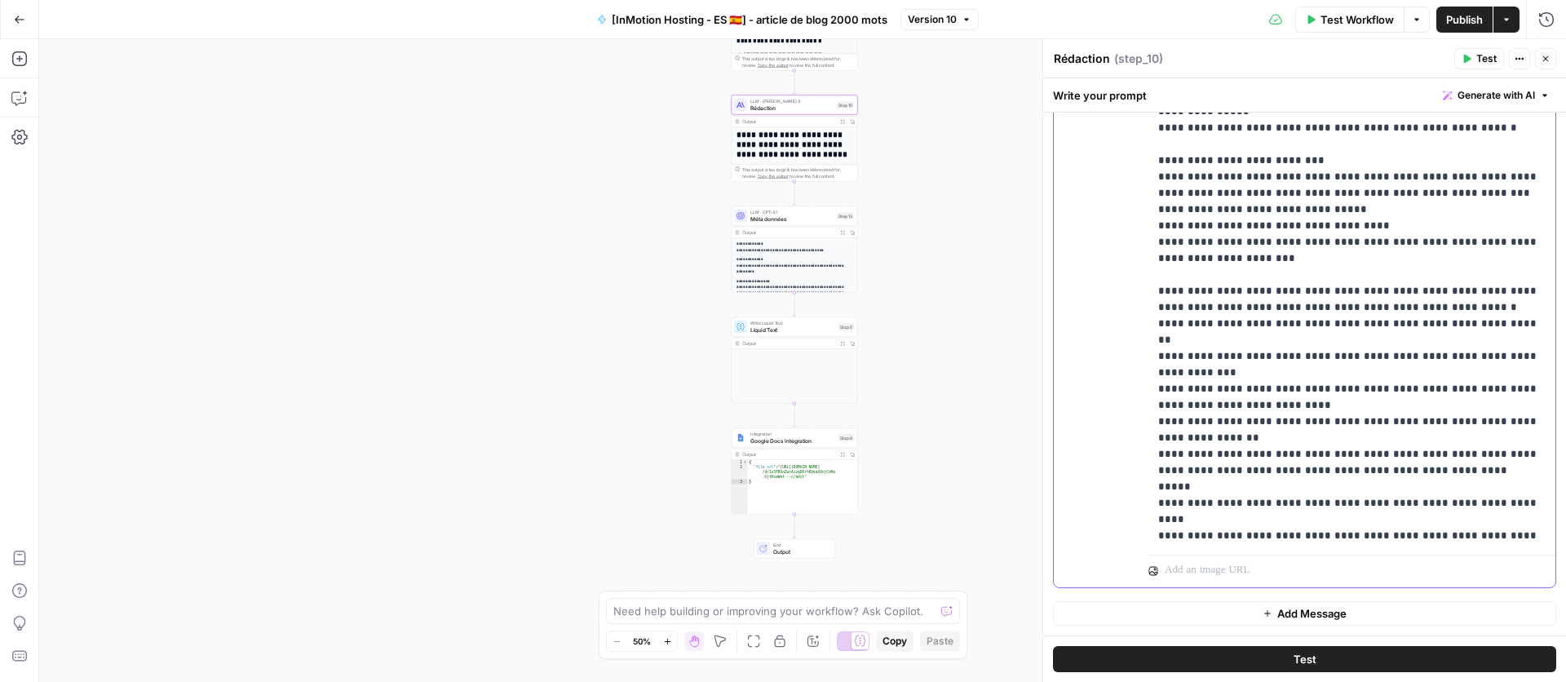
scroll to position [827, 0]
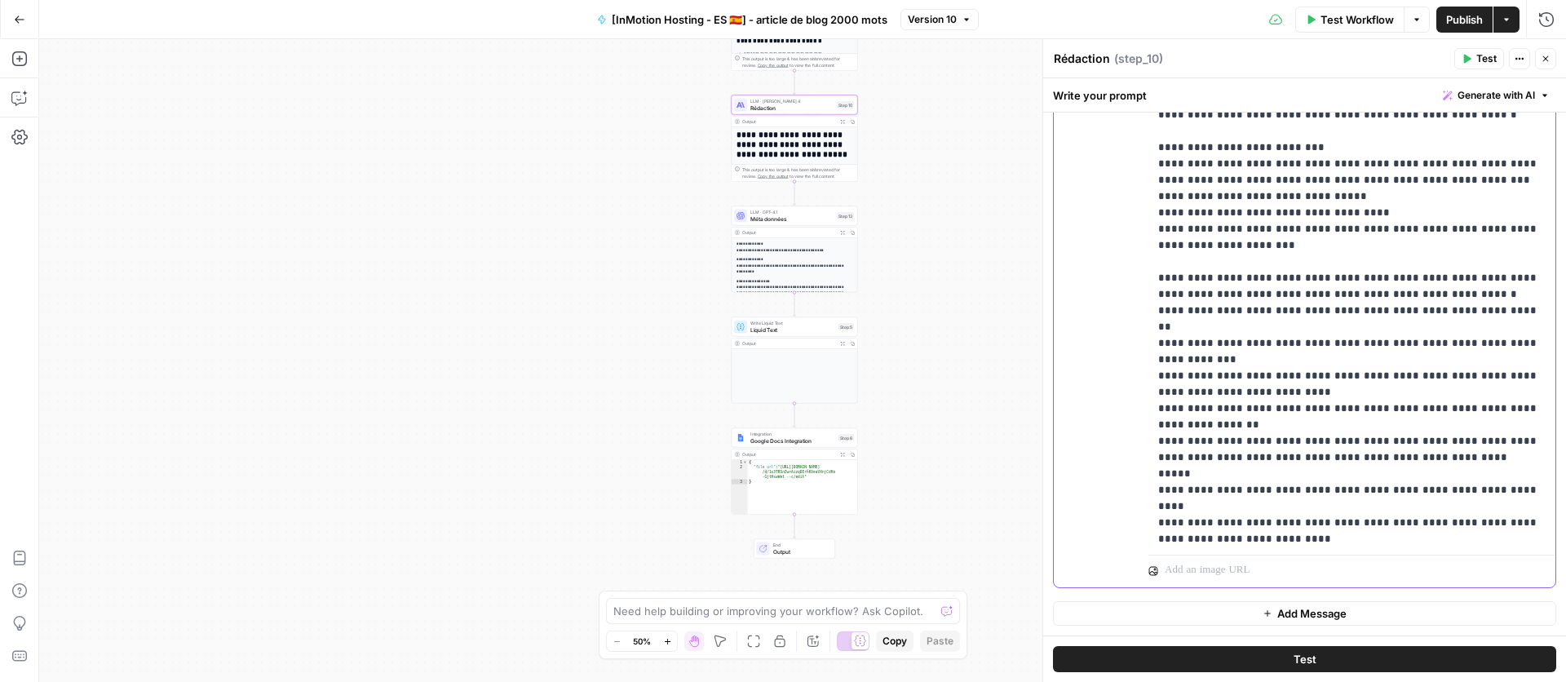
drag, startPoint x: 1159, startPoint y: 257, endPoint x: 1335, endPoint y: 397, distance: 225.2
click at [30, 19] on button "Go Back" at bounding box center [19, 19] width 29 height 29
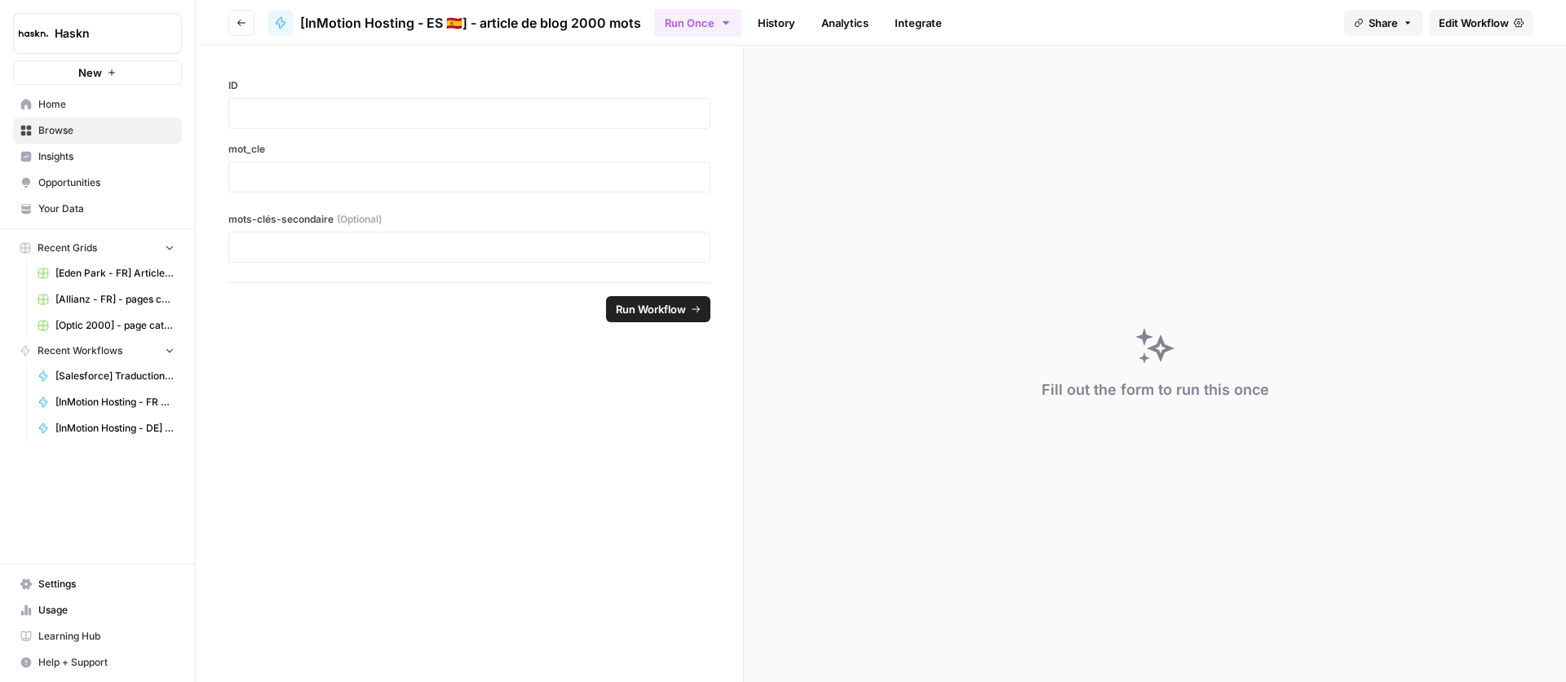
click at [244, 31] on button "Go back" at bounding box center [241, 23] width 26 height 26
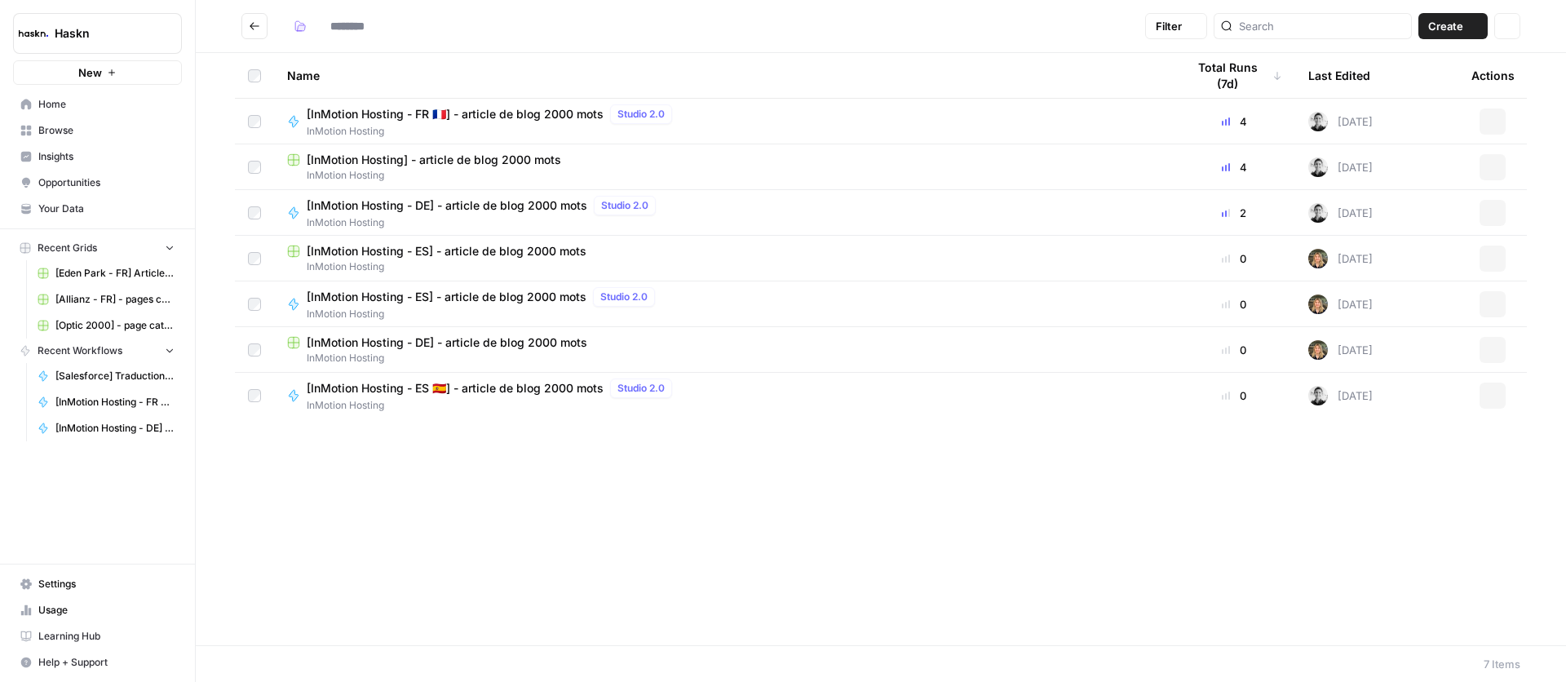
type input "**********"
click at [504, 113] on span "[InMotion Hosting - FR 🇫🇷] - article de blog 2000 mots" at bounding box center [455, 114] width 297 height 16
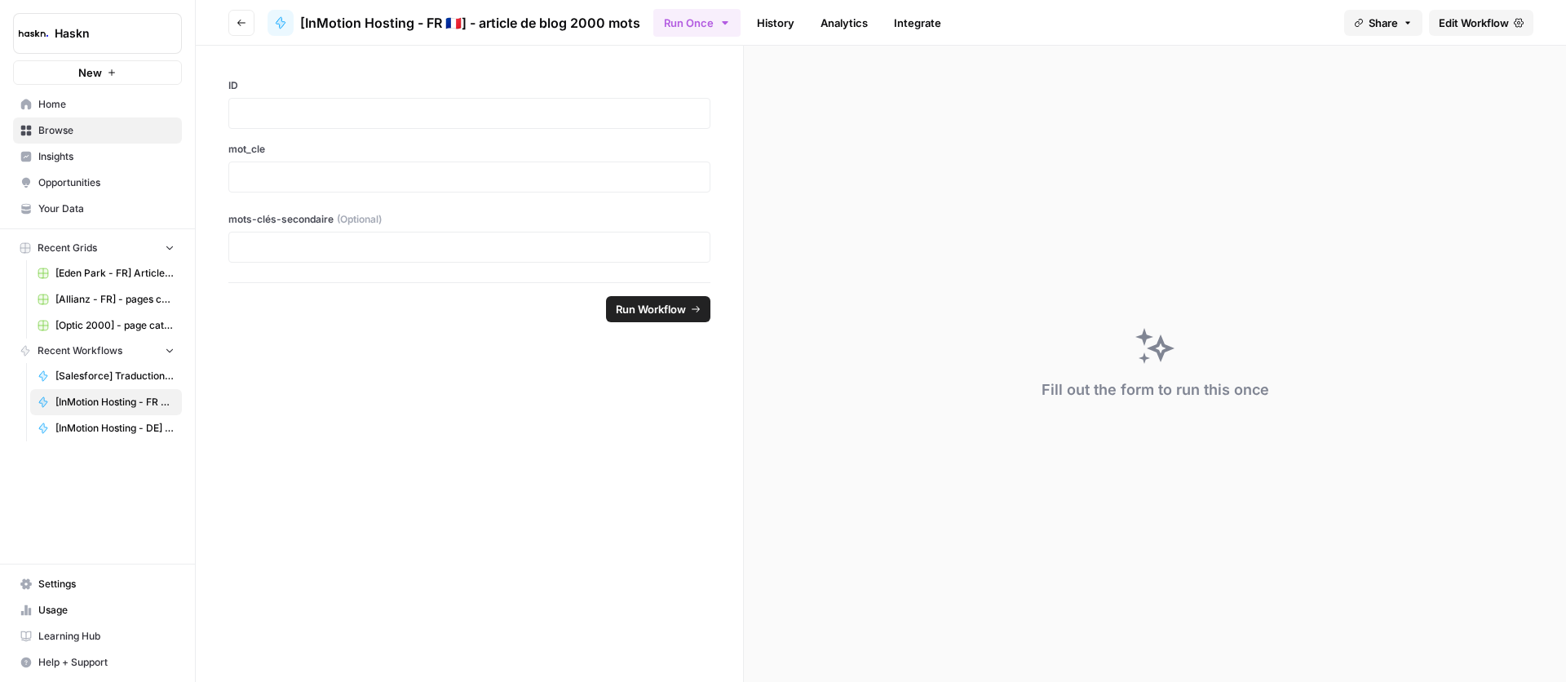
click at [1450, 30] on span "Edit Workflow" at bounding box center [1474, 23] width 70 height 16
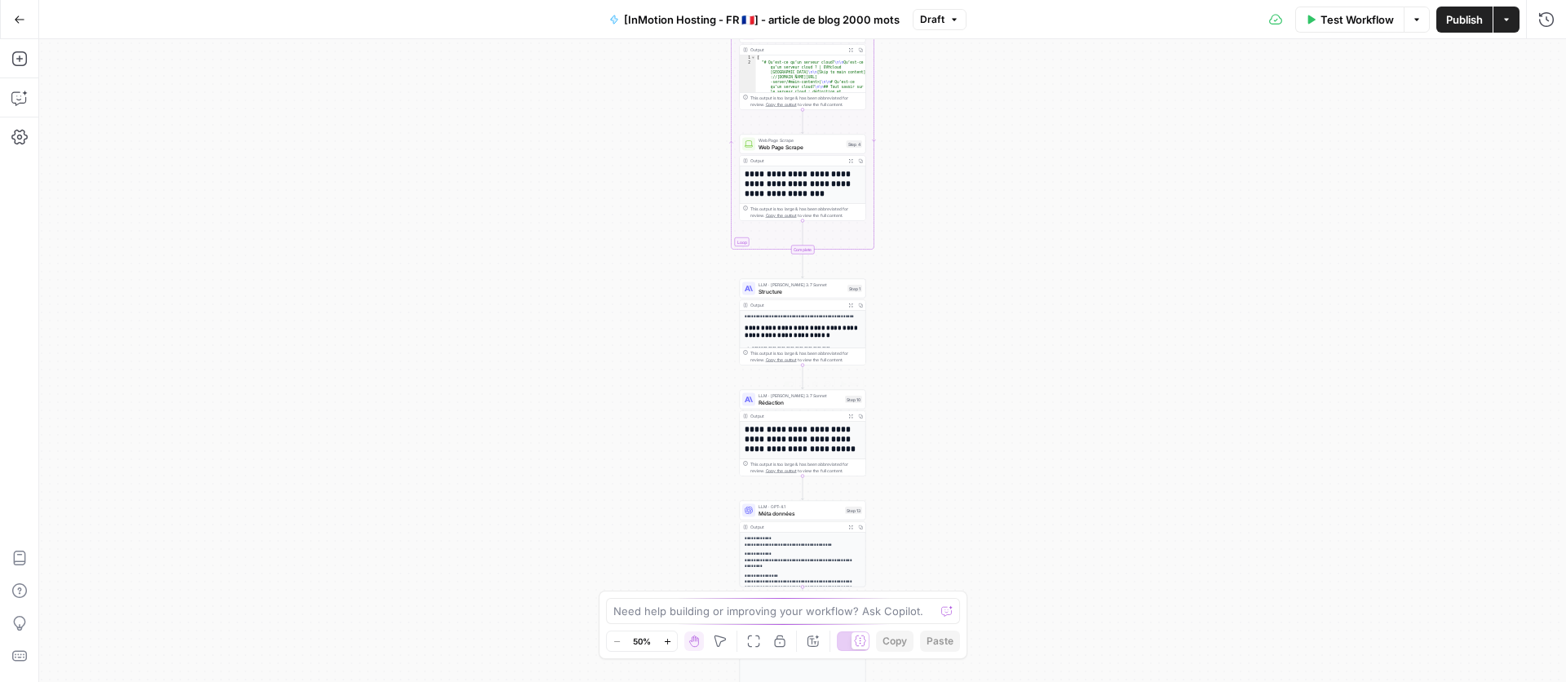
click at [805, 403] on span "Rédaction" at bounding box center [799, 402] width 83 height 8
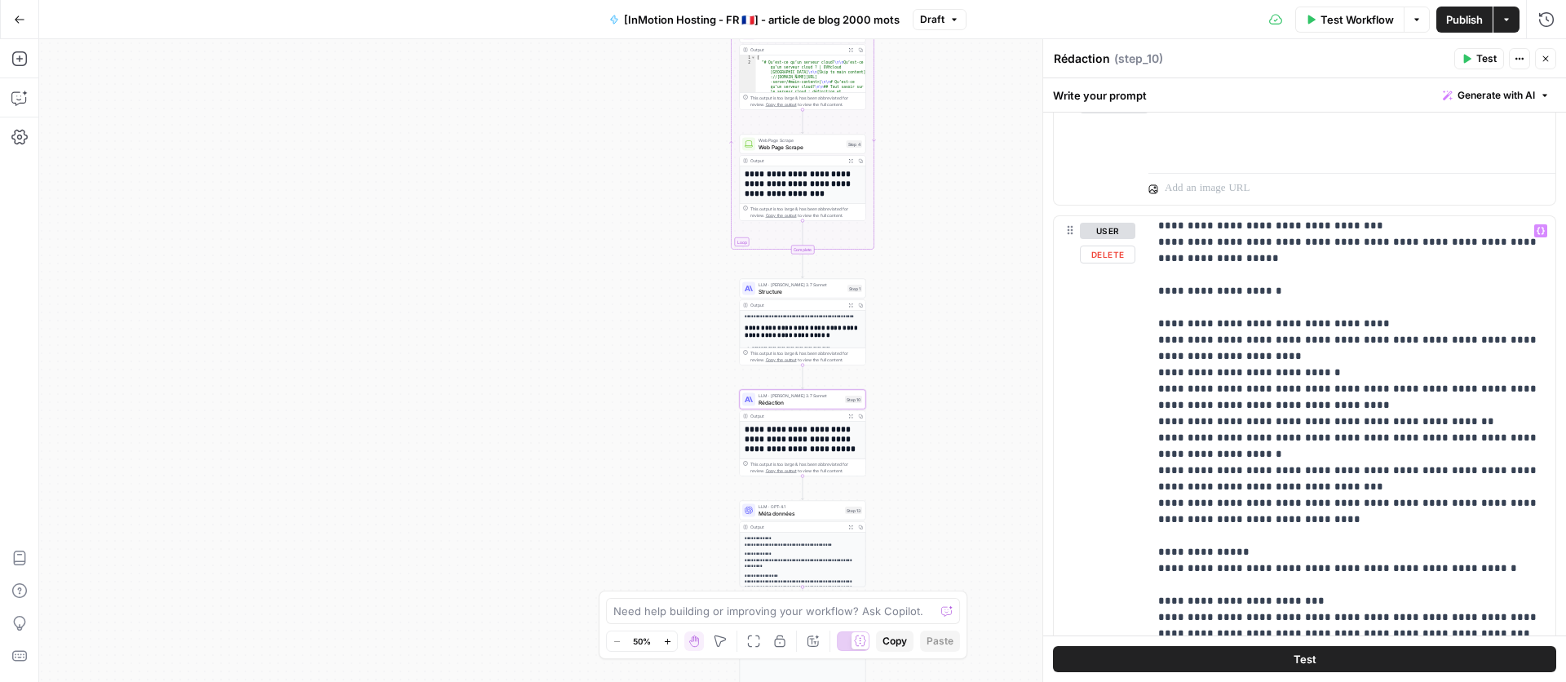
scroll to position [732, 0]
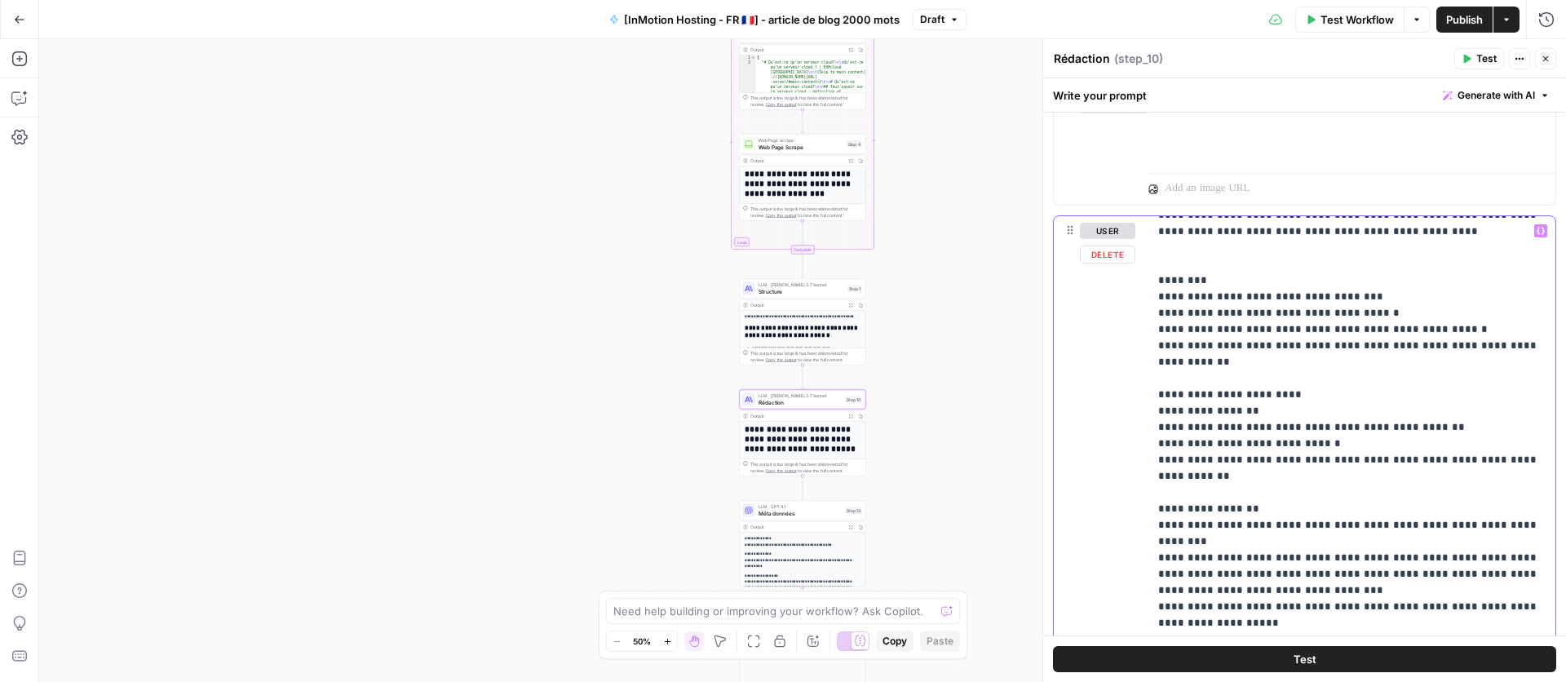
scroll to position [356, 0]
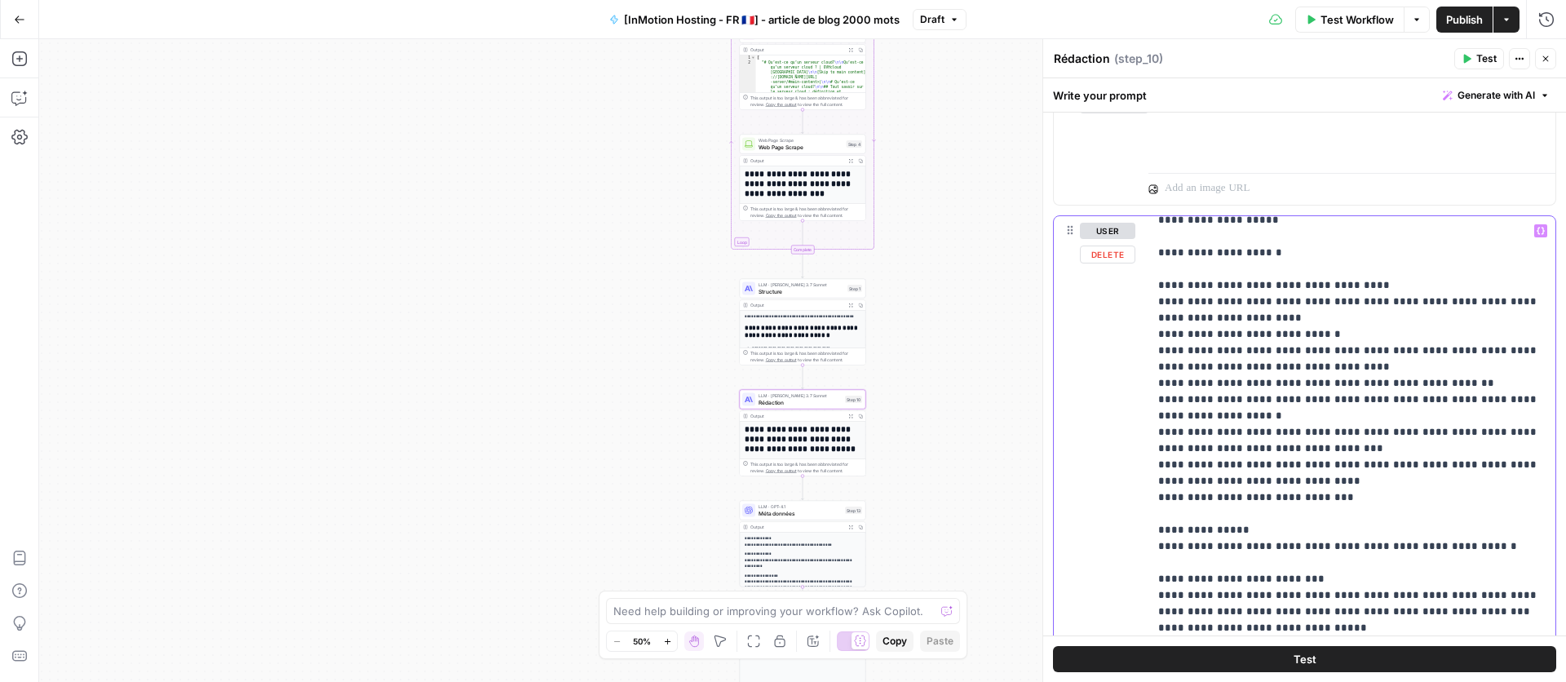
scroll to position [811, 0]
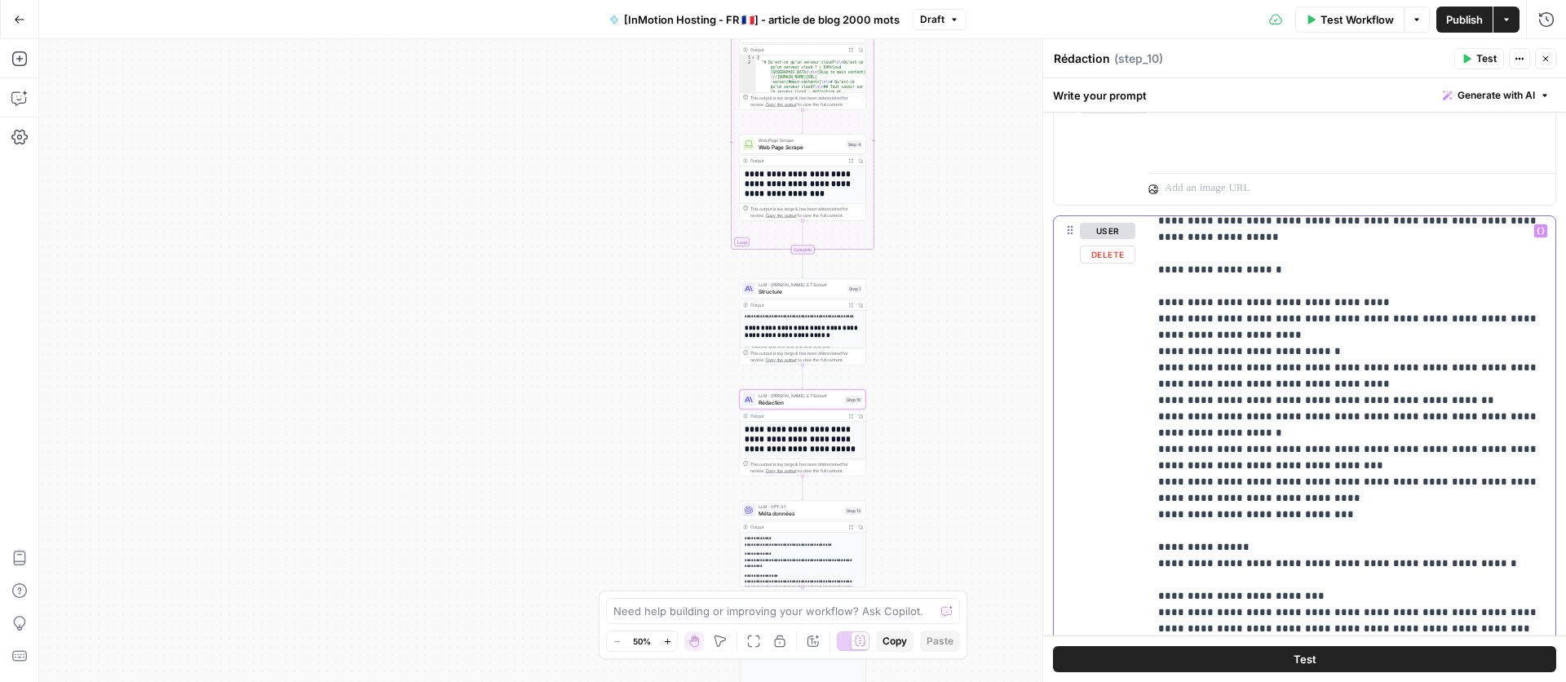
scroll to position [750, 0]
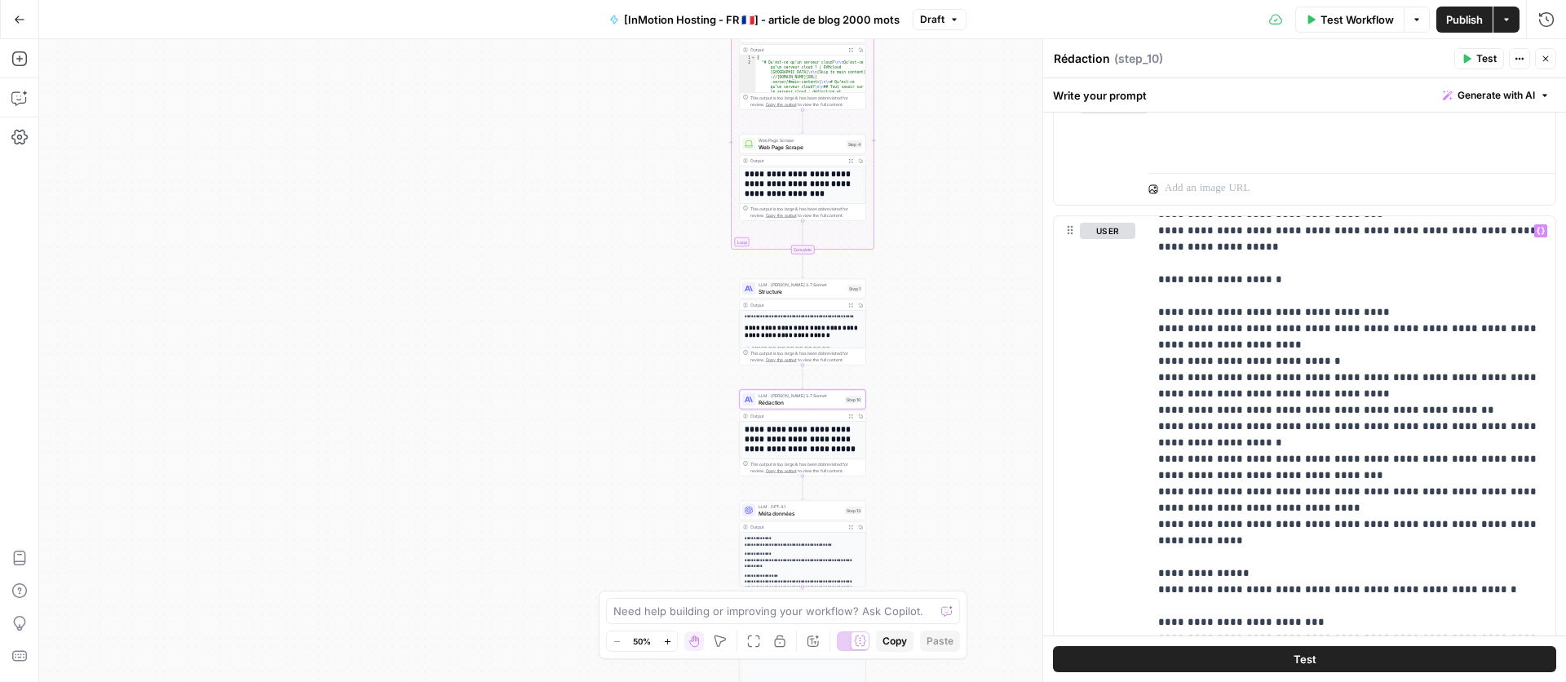
click at [1457, 15] on span "Publish" at bounding box center [1464, 19] width 37 height 16
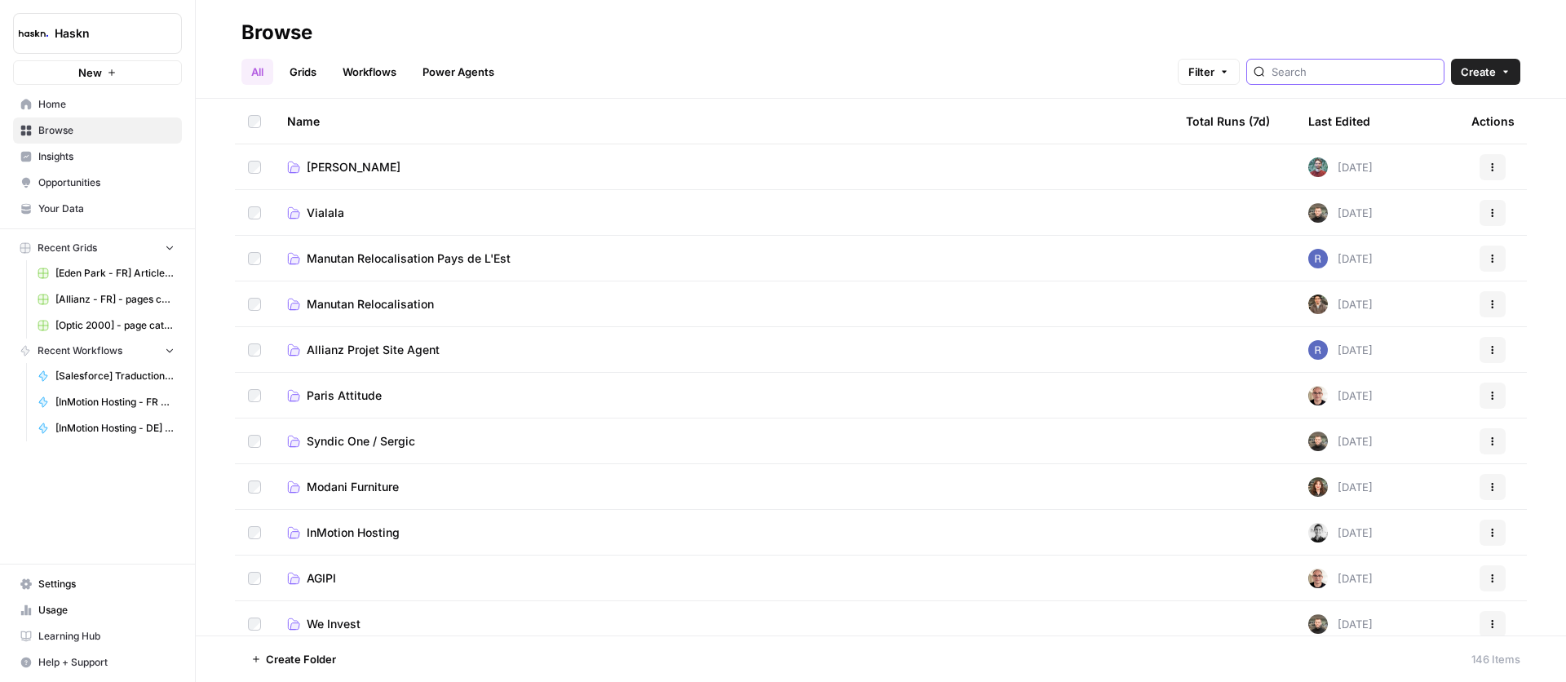
click at [1350, 64] on input "search" at bounding box center [1354, 72] width 166 height 16
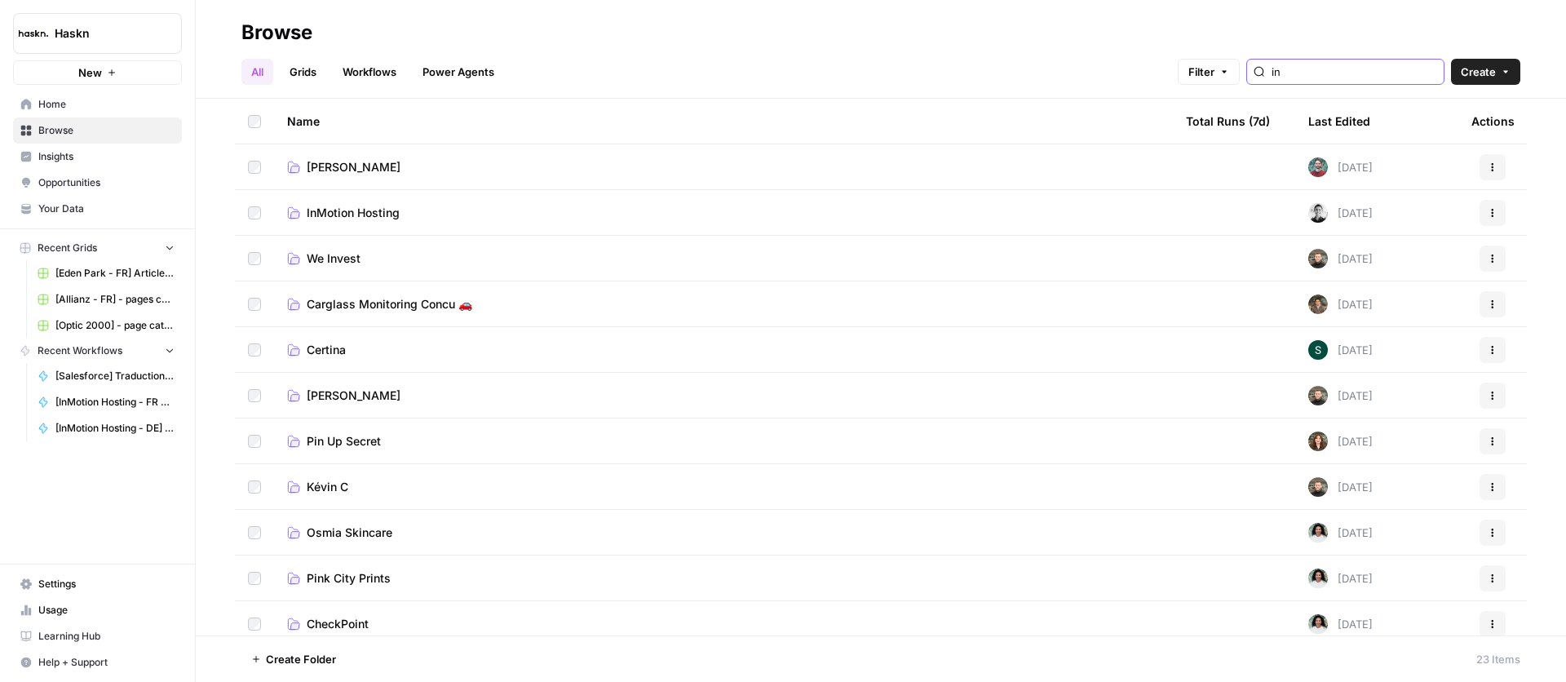
type input "in"
click at [382, 215] on span "InMotion Hosting" at bounding box center [353, 213] width 93 height 16
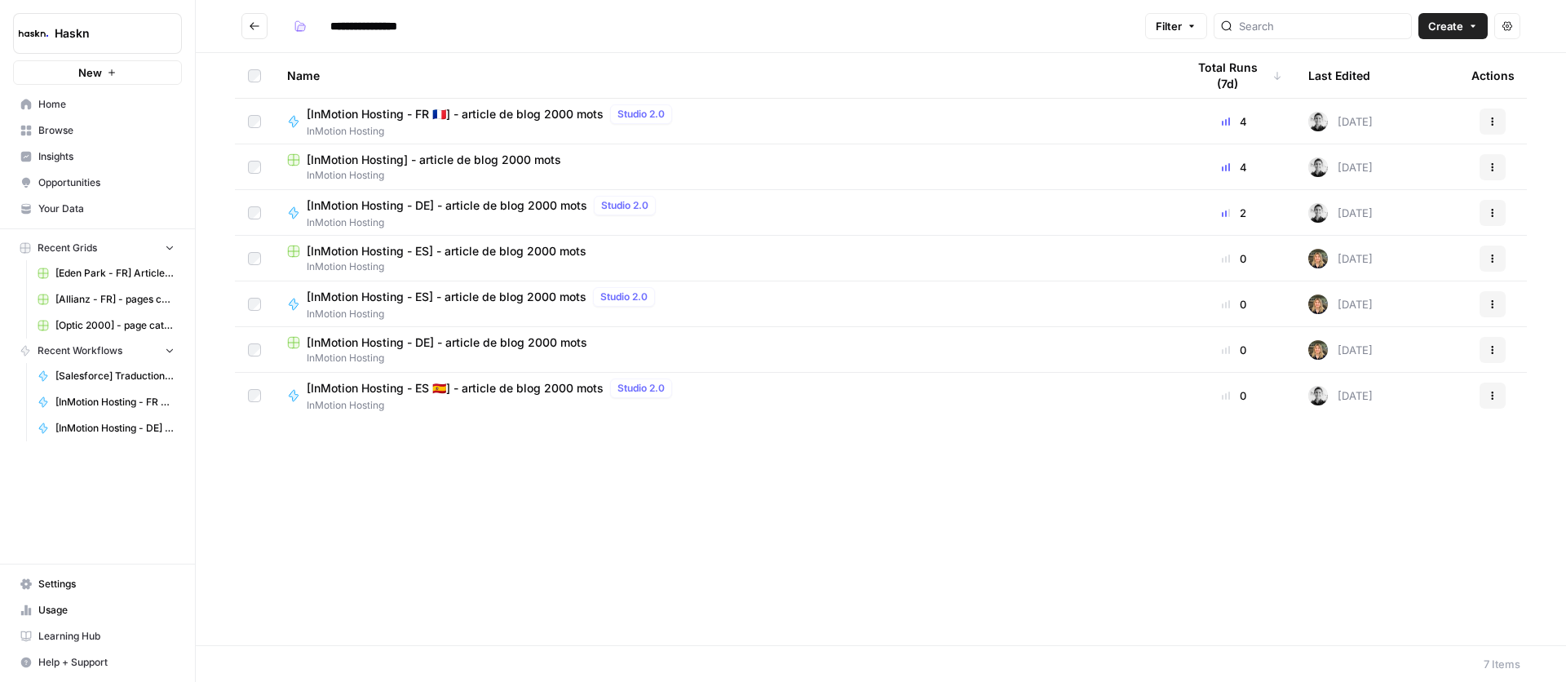
click at [475, 206] on span "[InMotion Hosting - DE] - article de blog 2000 mots" at bounding box center [447, 205] width 281 height 16
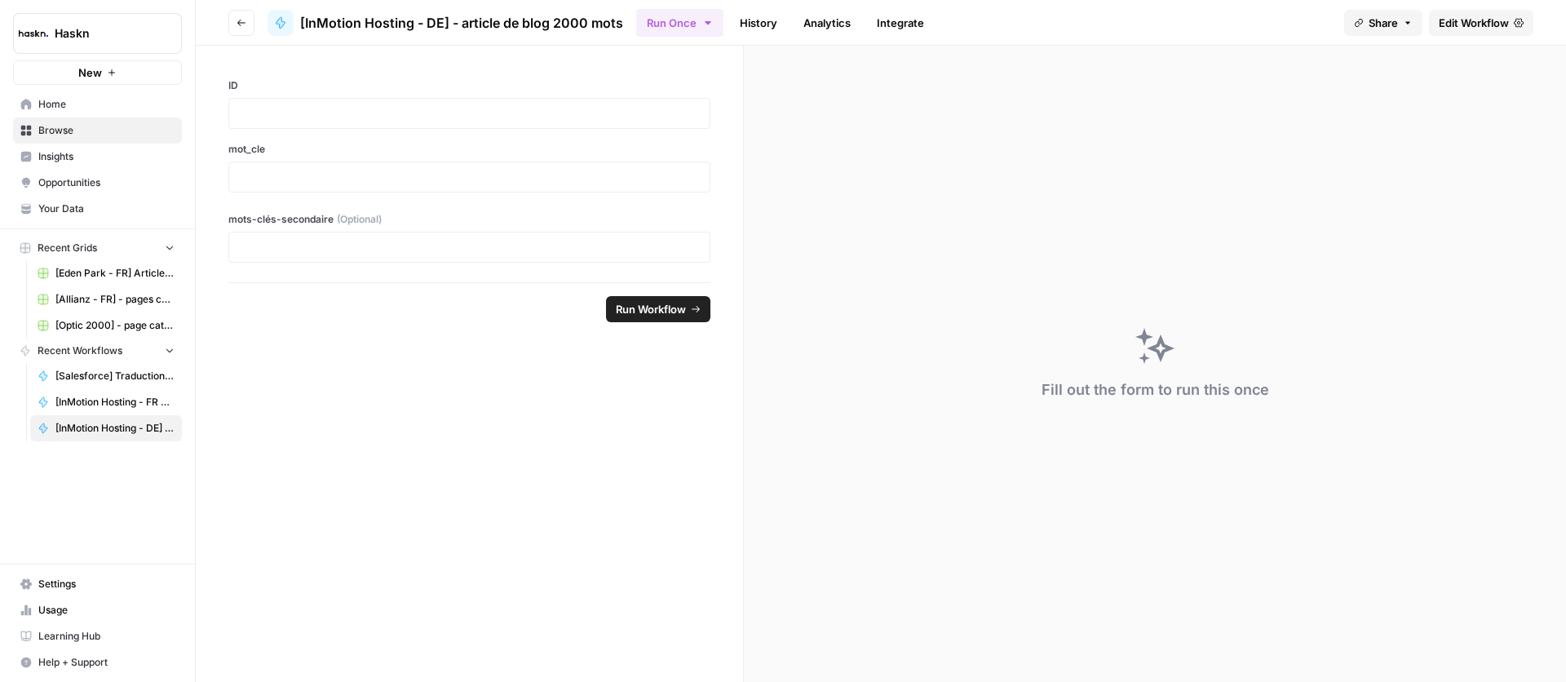
click at [1469, 25] on span "Edit Workflow" at bounding box center [1474, 23] width 70 height 16
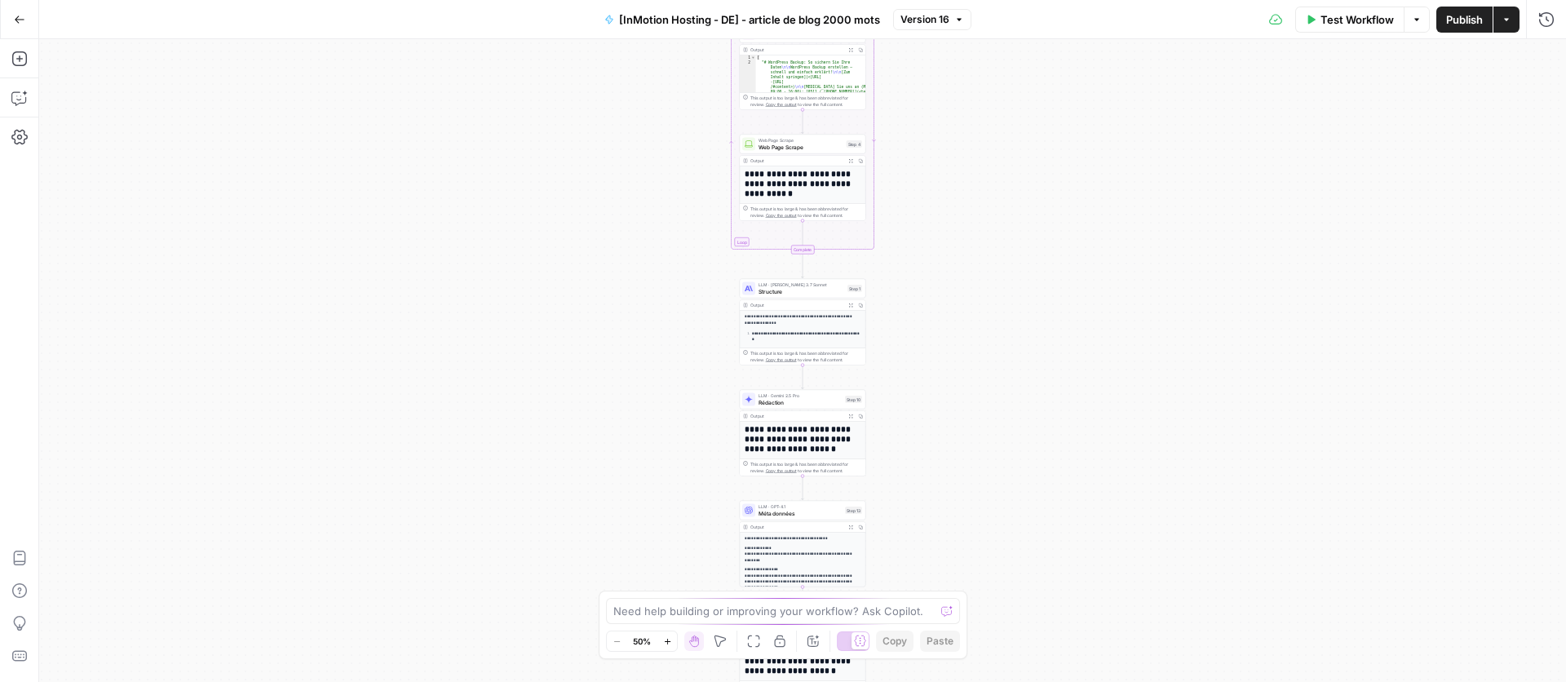
click at [805, 400] on span "Rédaction" at bounding box center [799, 402] width 83 height 8
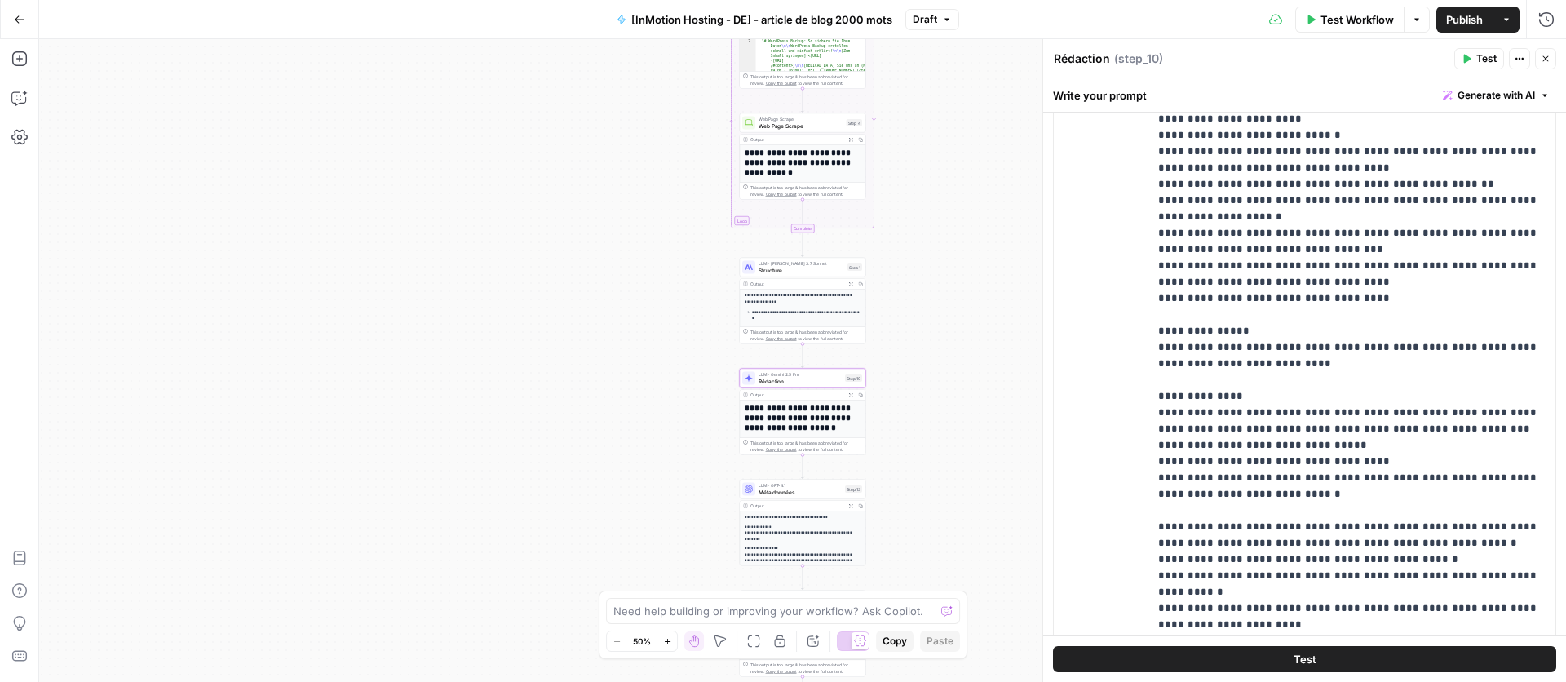
scroll to position [843, 0]
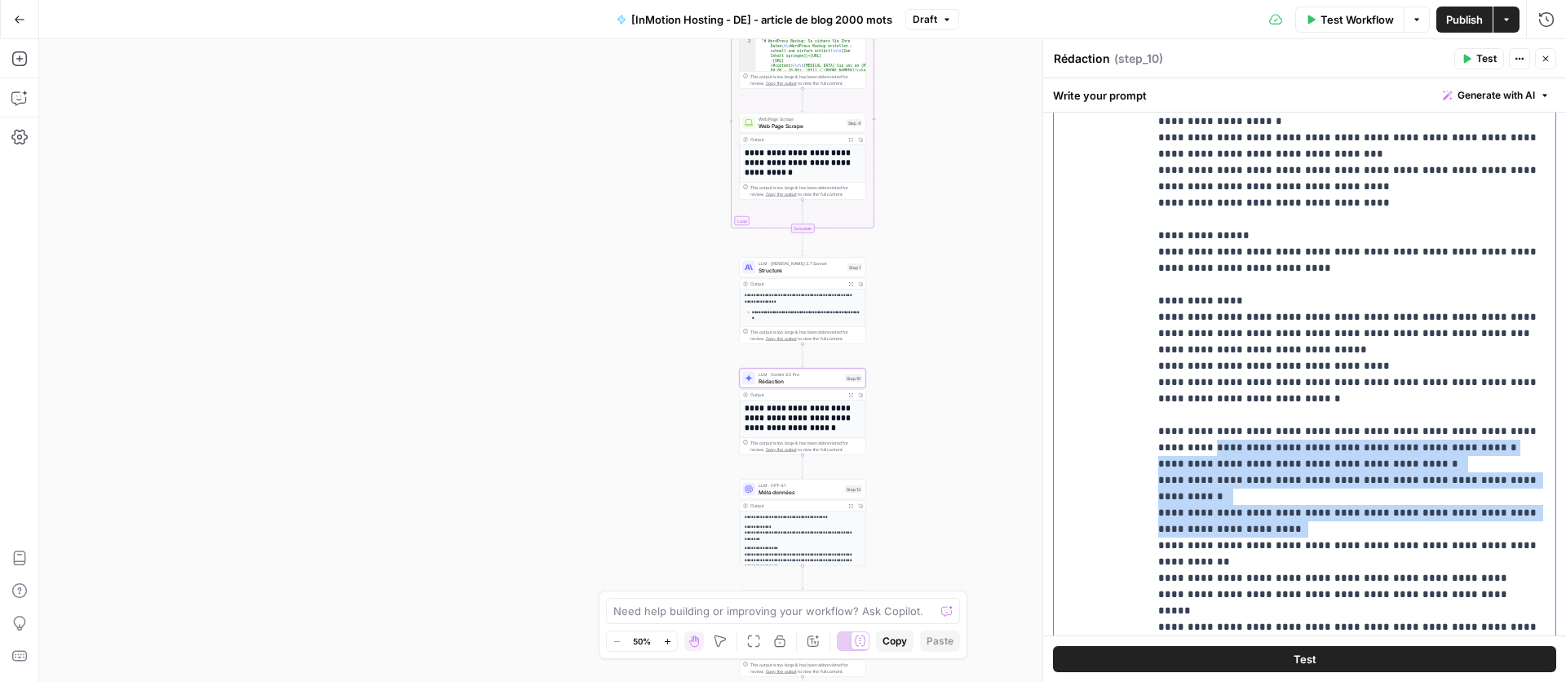
drag, startPoint x: 1212, startPoint y: 405, endPoint x: 1290, endPoint y: 488, distance: 114.2
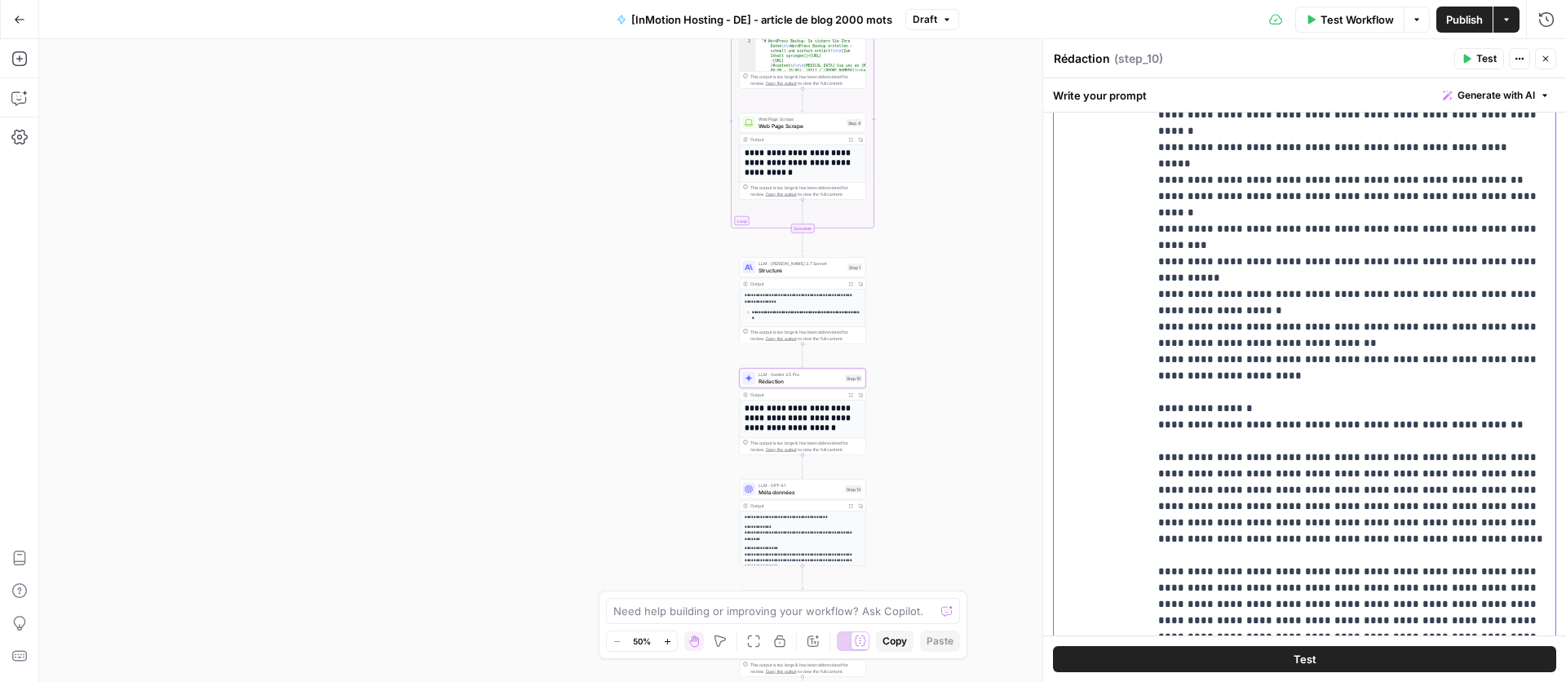
scroll to position [2248, 0]
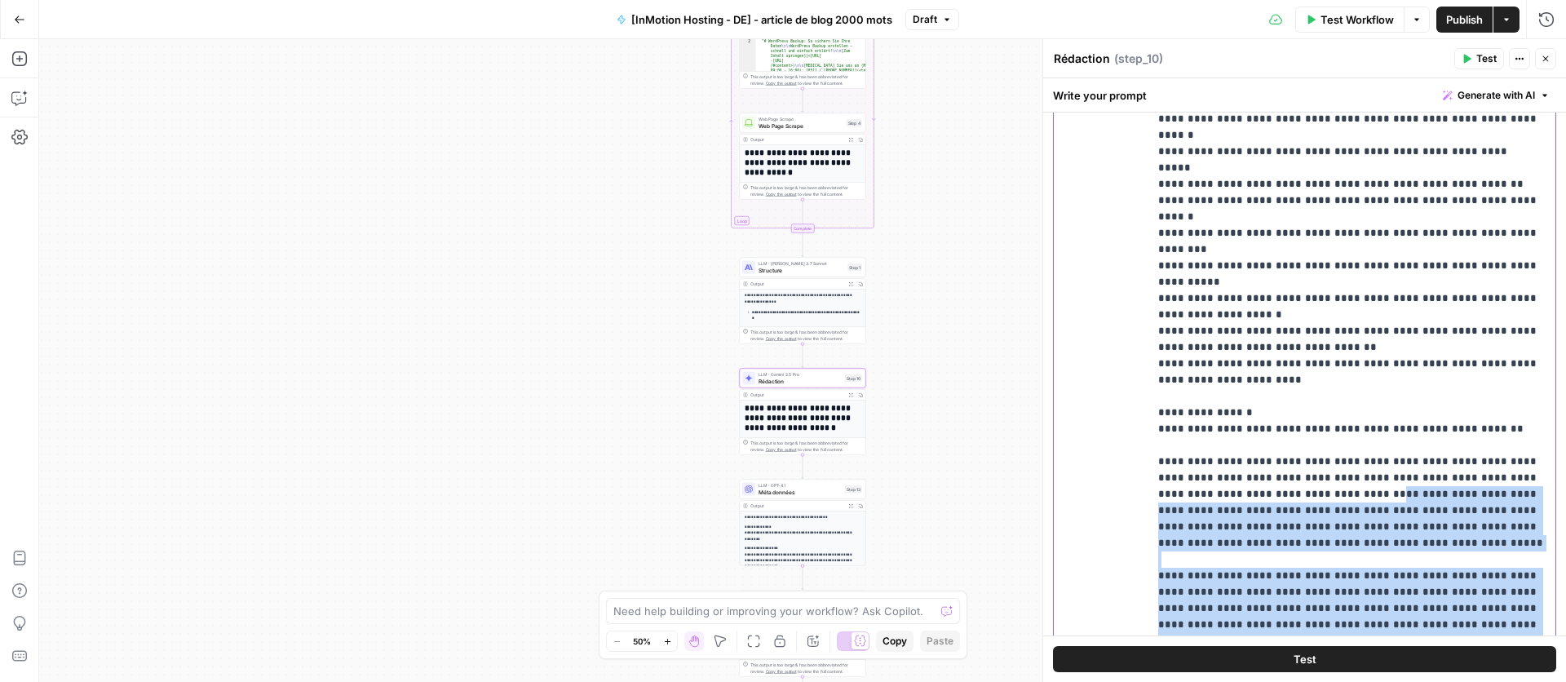
drag, startPoint x: 1250, startPoint y: 285, endPoint x: 1279, endPoint y: 452, distance: 168.8
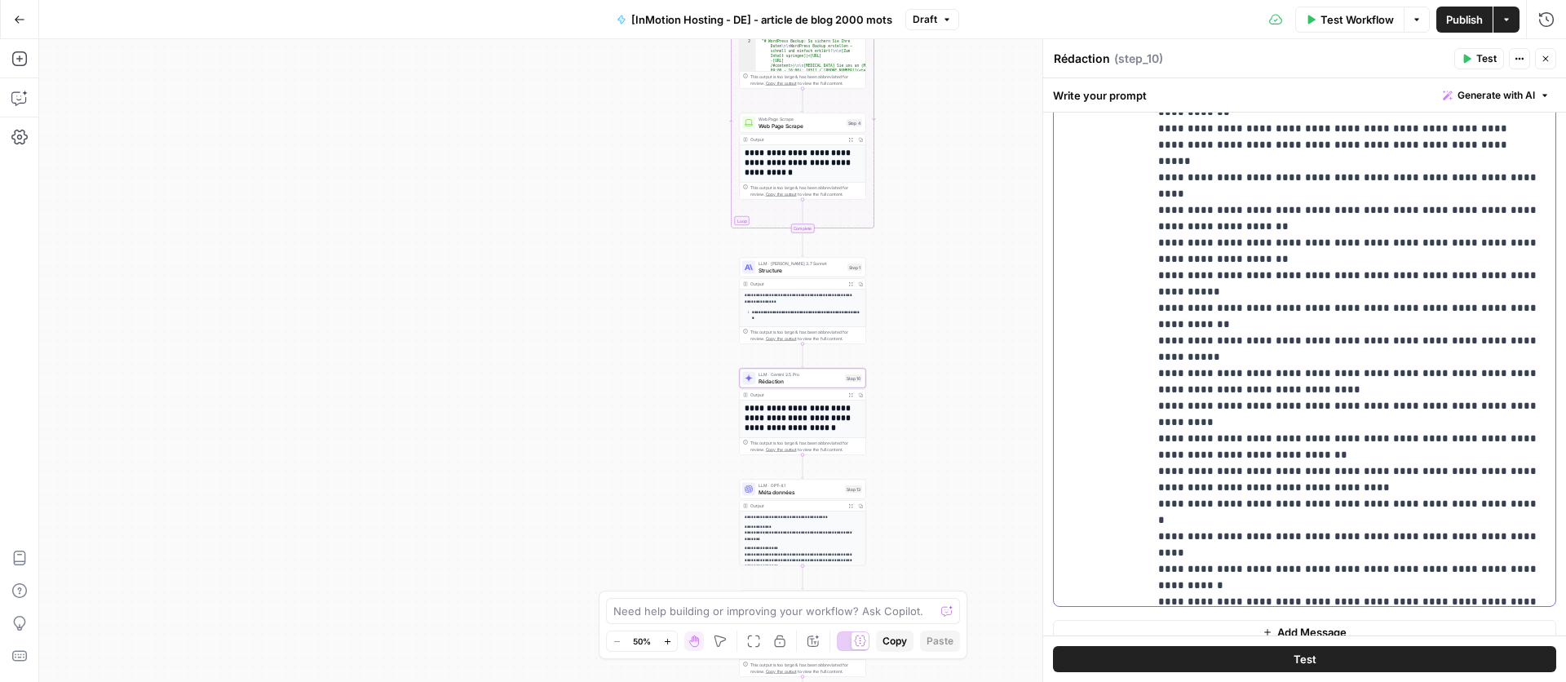
scroll to position [1125, 0]
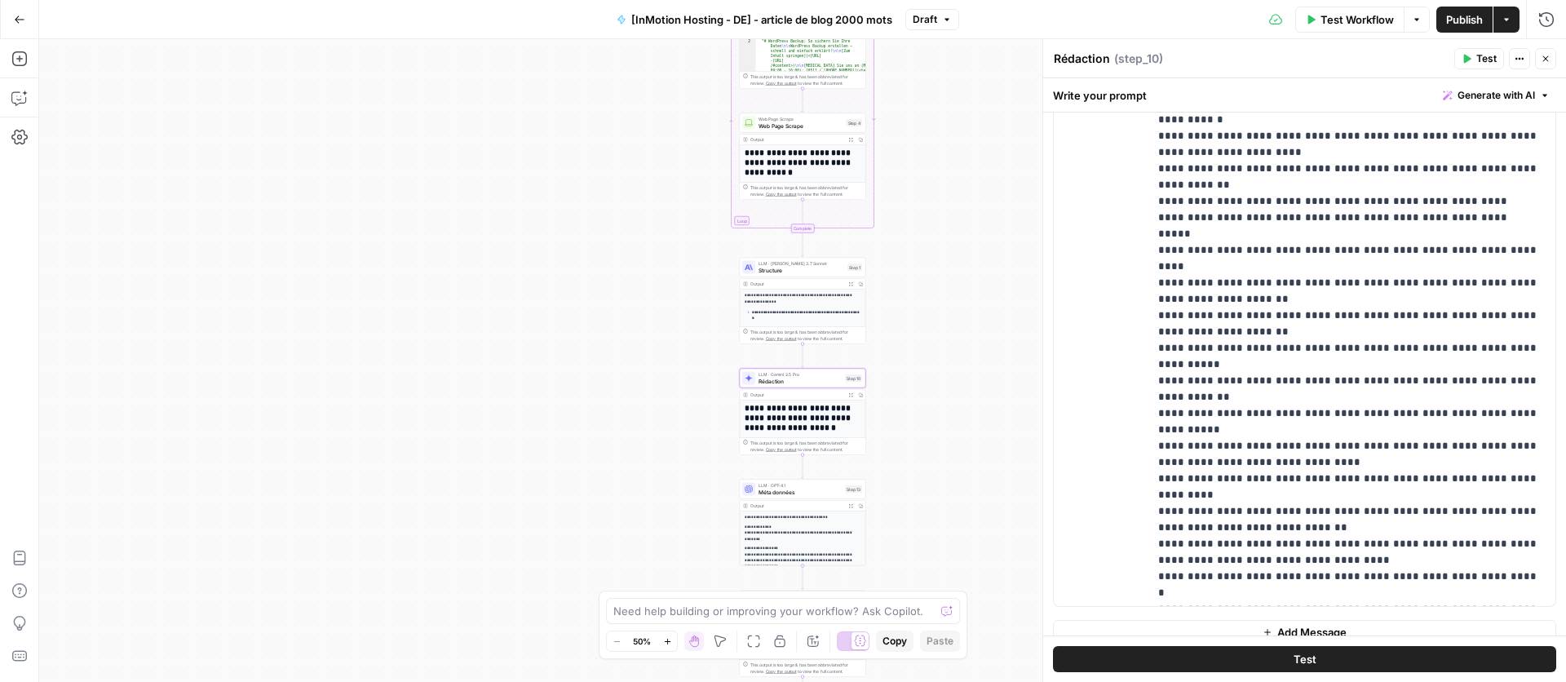
click at [1547, 68] on button "Close" at bounding box center [1545, 58] width 21 height 21
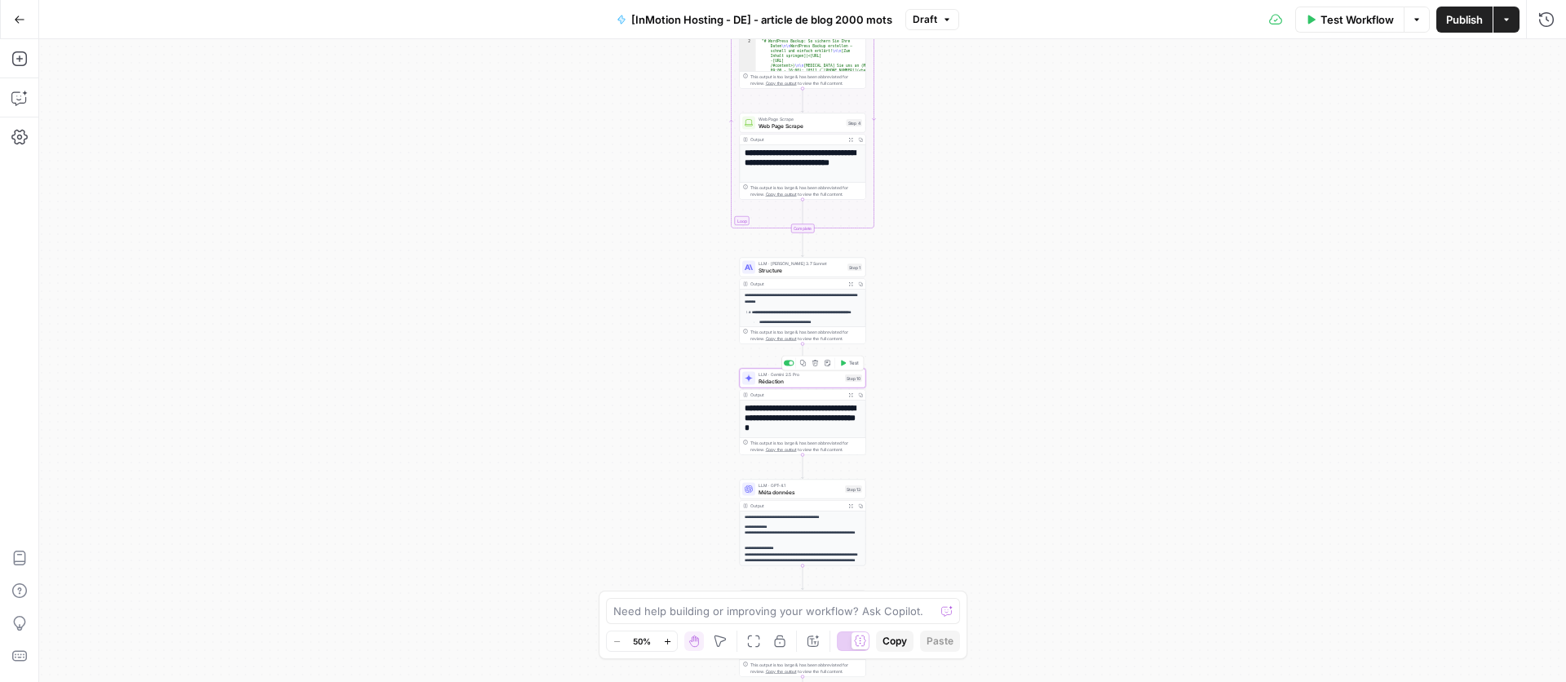
drag, startPoint x: 809, startPoint y: 382, endPoint x: 993, endPoint y: 375, distance: 183.6
click at [809, 382] on span "Rédaction" at bounding box center [799, 381] width 83 height 8
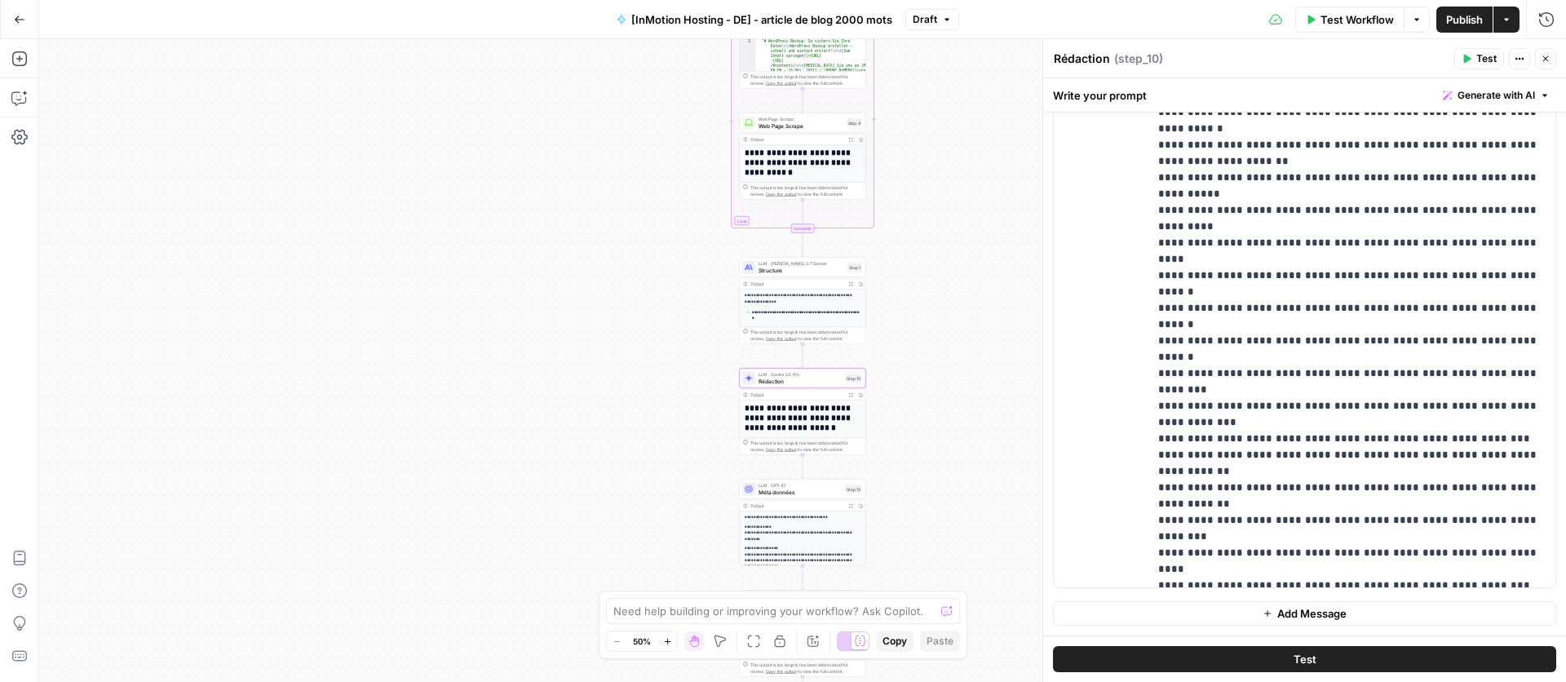
scroll to position [1630, 0]
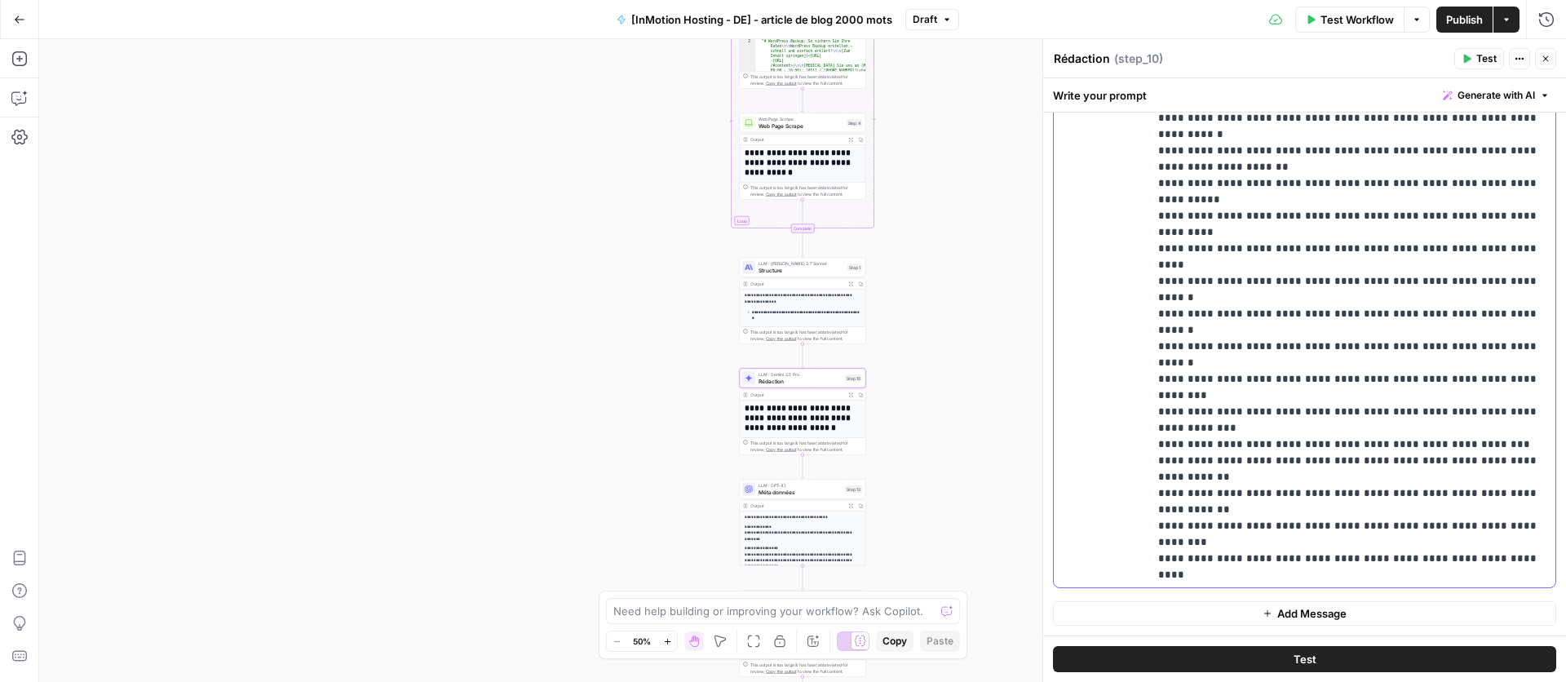
drag, startPoint x: 1164, startPoint y: 192, endPoint x: 1338, endPoint y: 525, distance: 376.5
click at [1337, 525] on p "**********" at bounding box center [1351, 69] width 387 height 3539
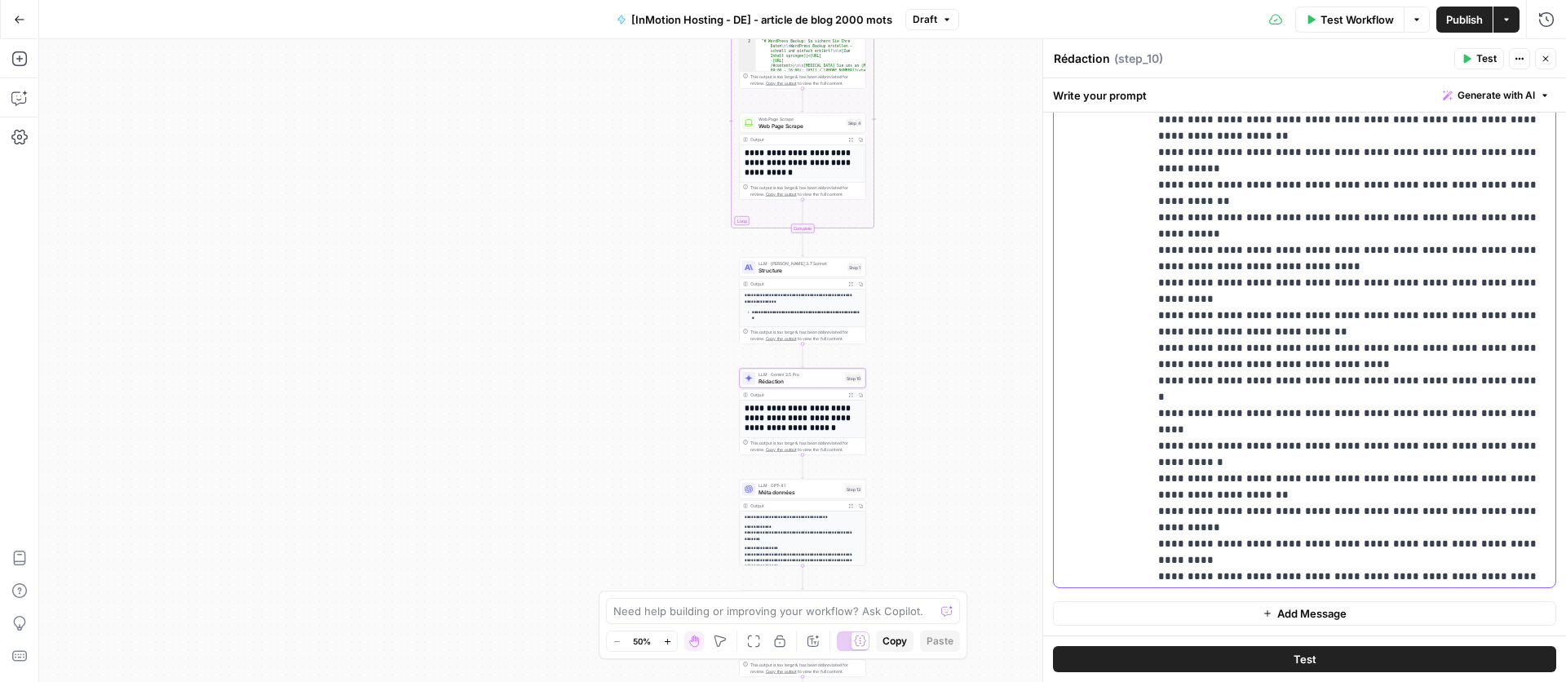
scroll to position [1267, 0]
